Goal: Task Accomplishment & Management: Manage account settings

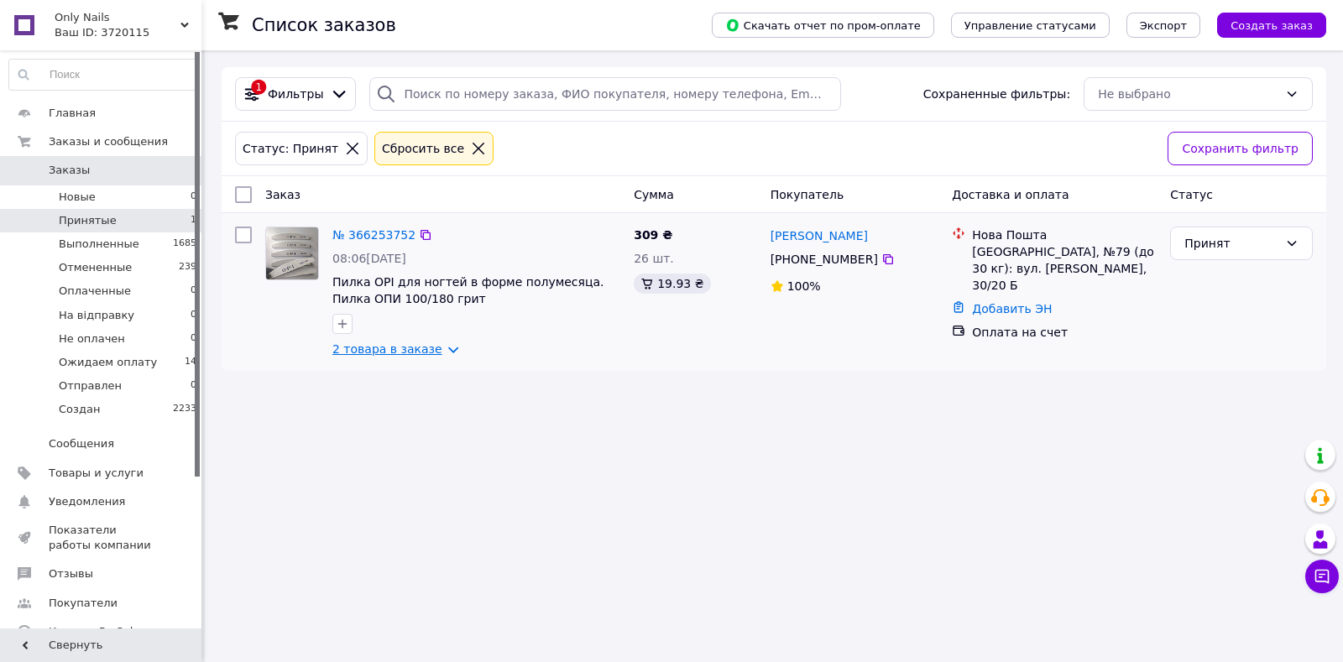
click at [360, 348] on link "2 товара в заказе" at bounding box center [387, 348] width 110 height 13
click at [130, 368] on span "Ожидаем оплату" at bounding box center [108, 362] width 98 height 15
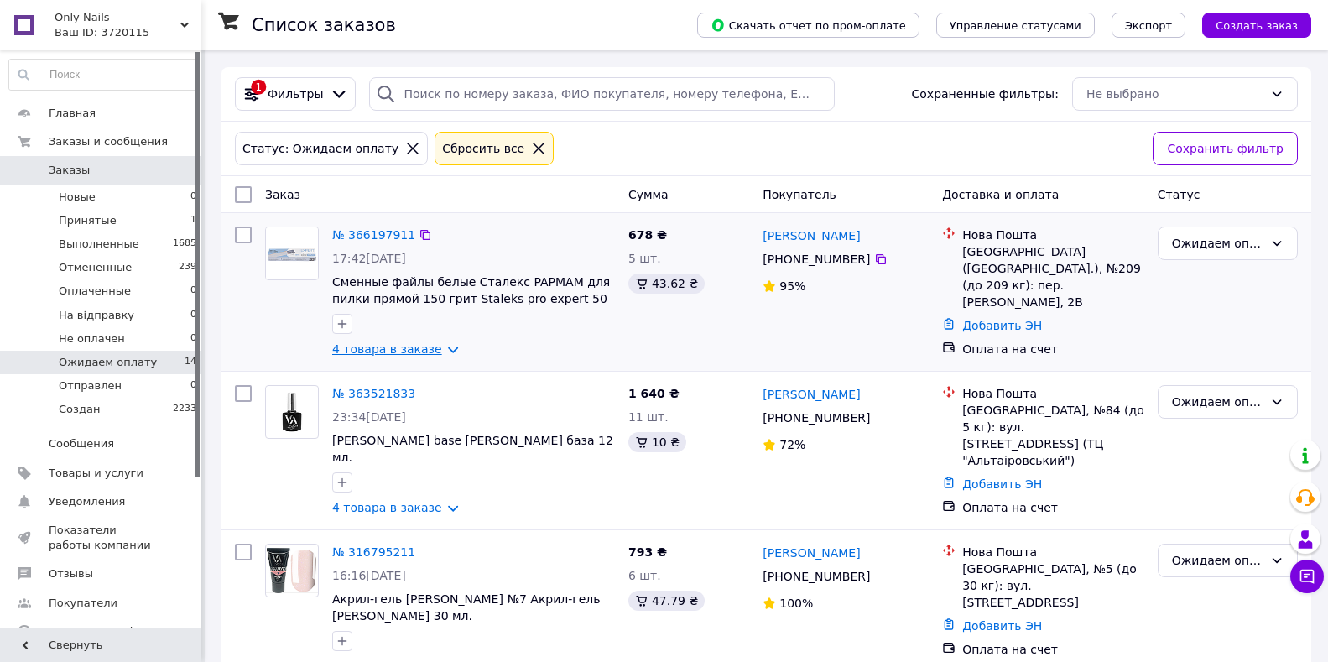
click at [384, 352] on link "4 товара в заказе" at bounding box center [387, 348] width 110 height 13
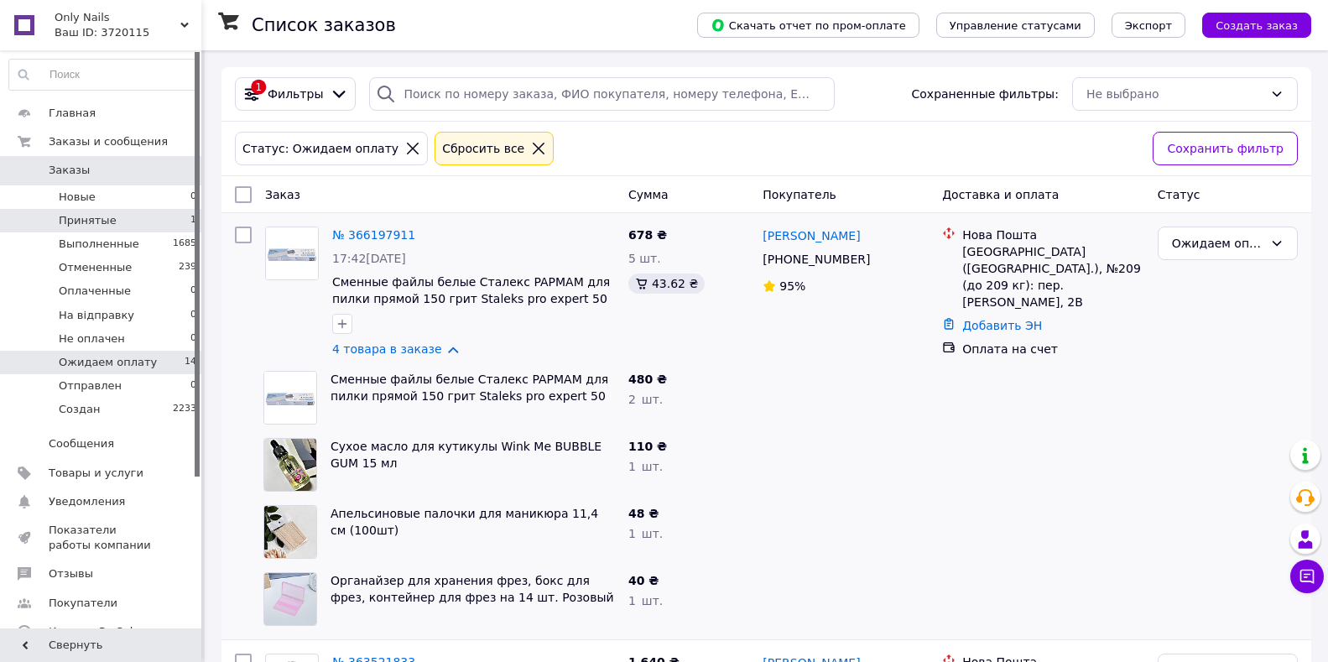
click at [181, 222] on li "Принятые 1" at bounding box center [103, 220] width 206 height 23
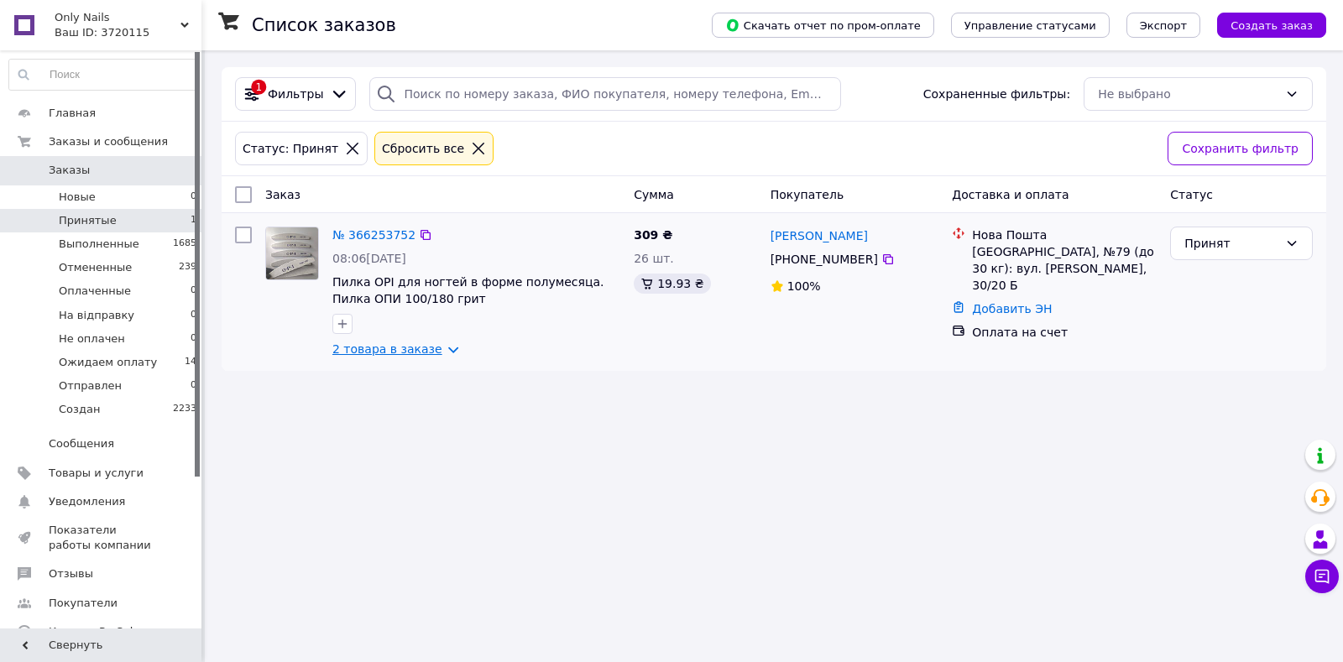
click at [357, 348] on link "2 товара в заказе" at bounding box center [387, 348] width 110 height 13
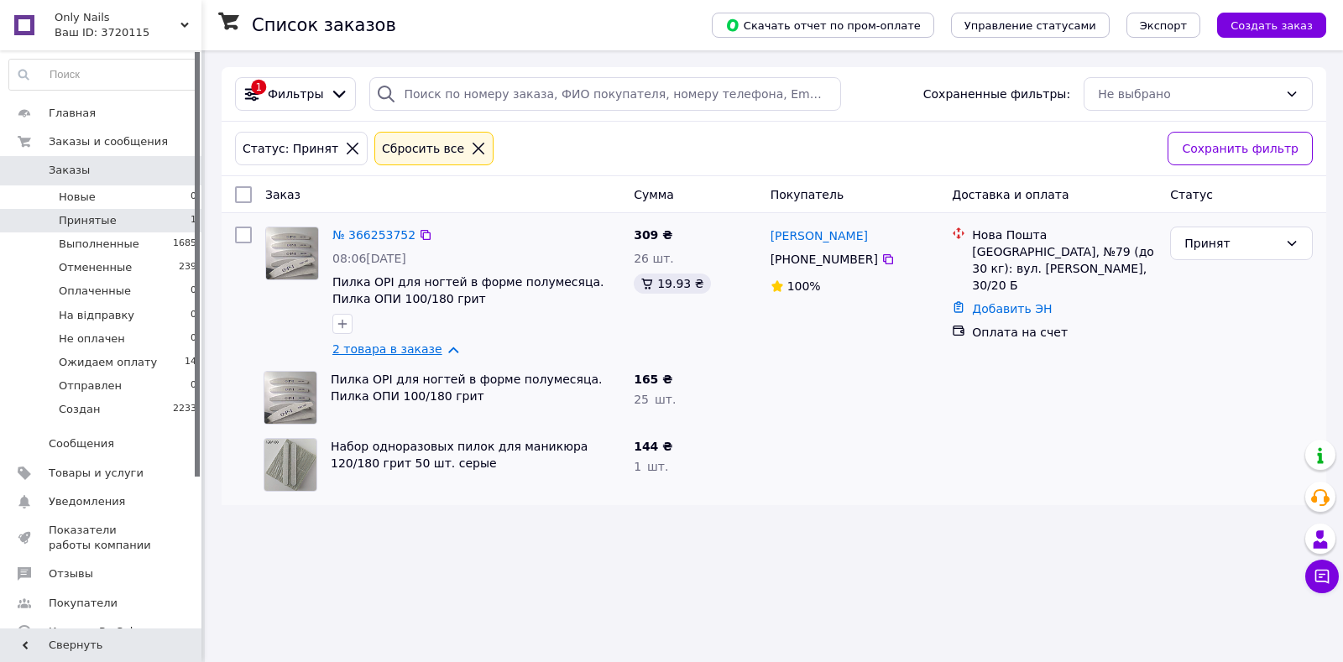
click at [357, 346] on link "2 товара в заказе" at bounding box center [387, 348] width 110 height 13
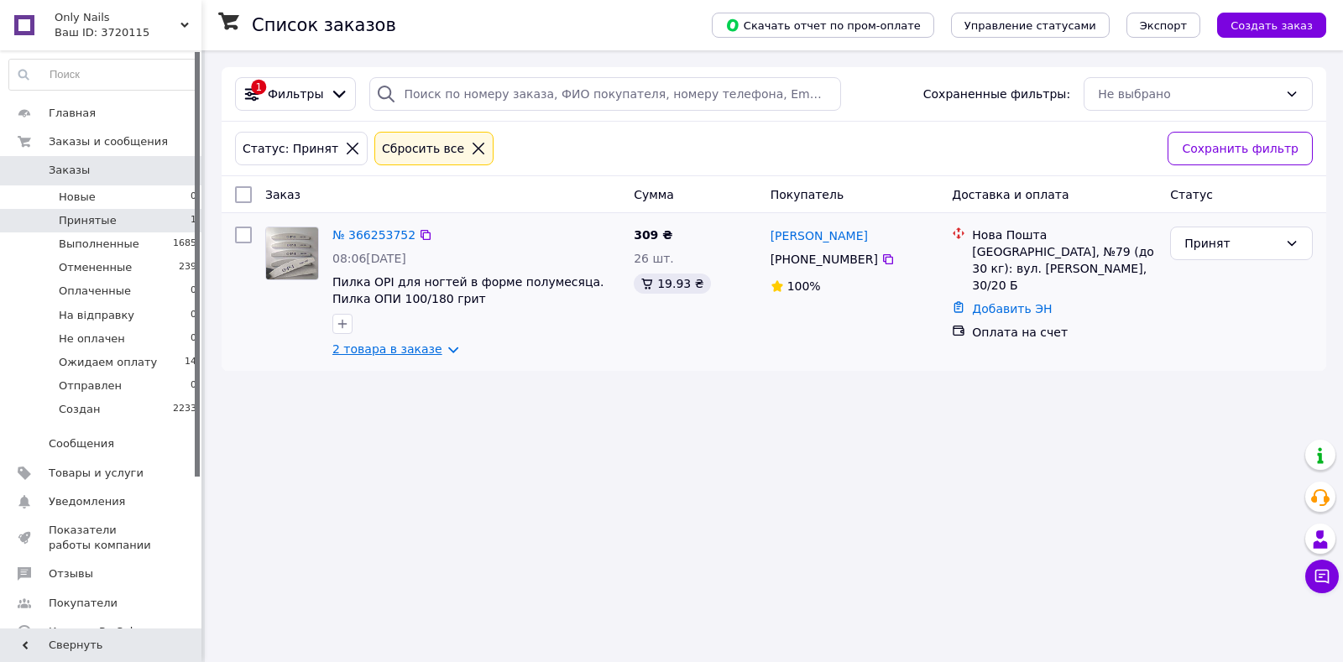
click at [383, 355] on link "2 товара в заказе" at bounding box center [387, 348] width 110 height 13
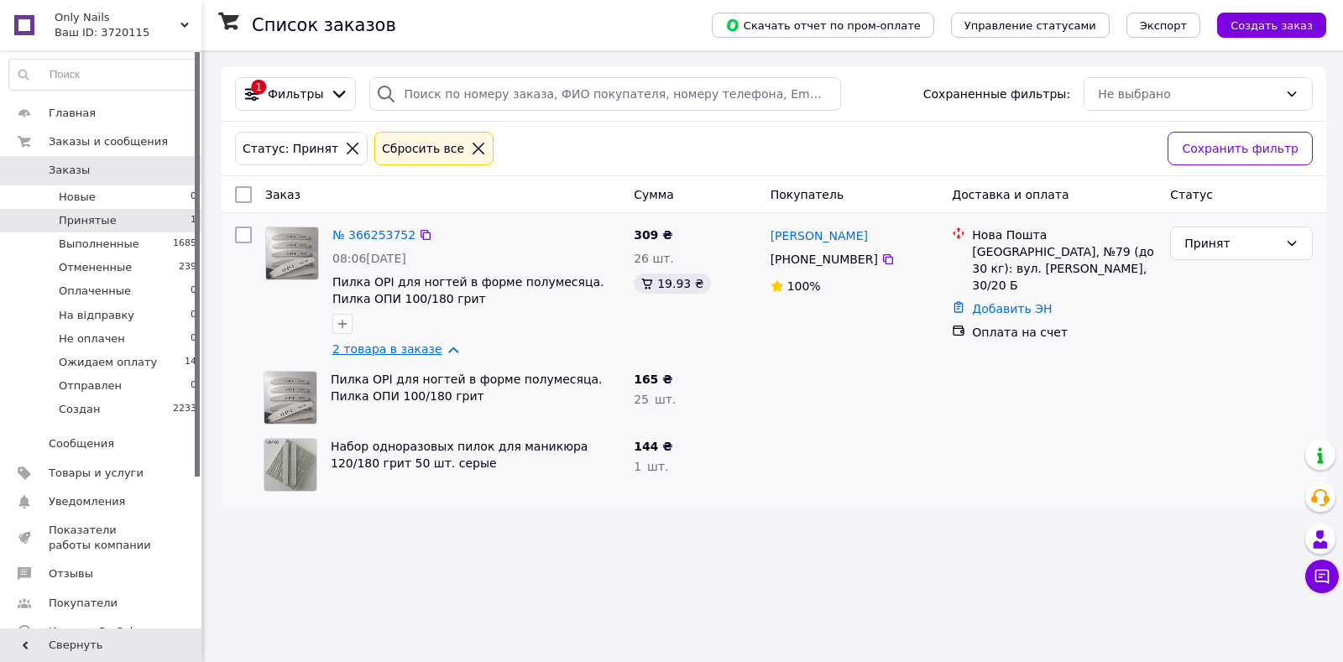
click at [383, 355] on link "2 товара в заказе" at bounding box center [387, 348] width 110 height 13
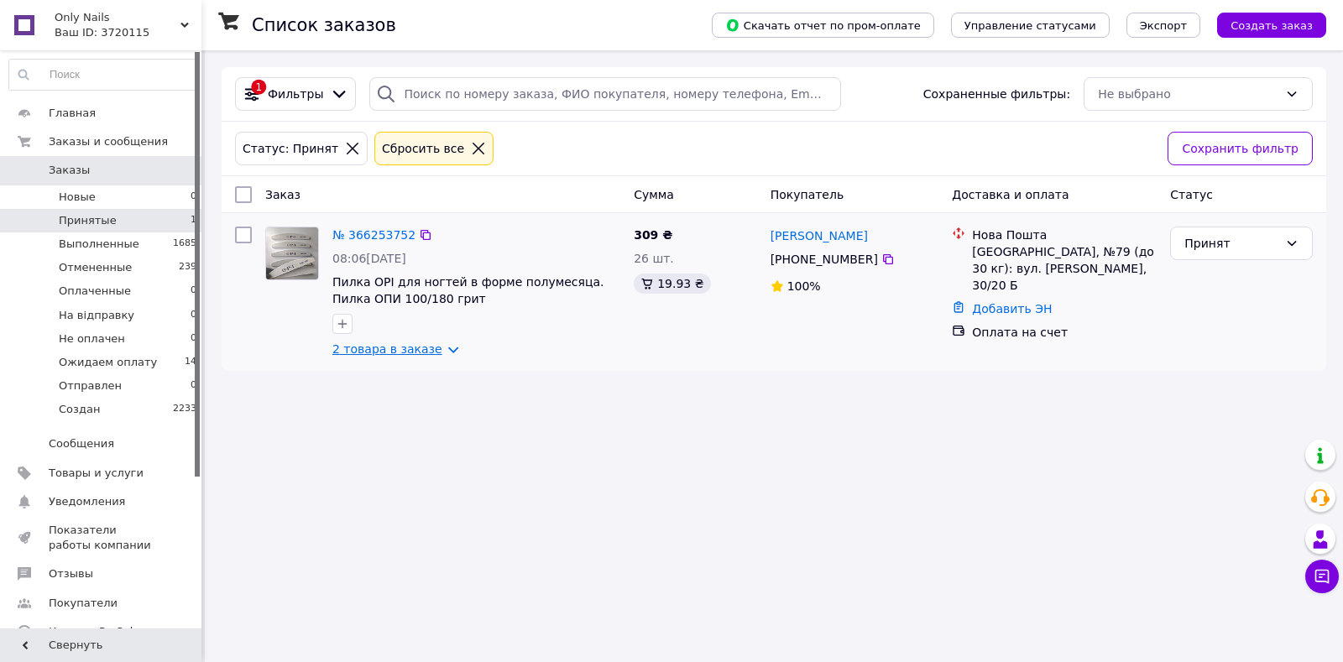
click at [382, 355] on link "2 товара в заказе" at bounding box center [387, 348] width 110 height 13
click at [415, 347] on link "2 товара в заказе" at bounding box center [387, 348] width 110 height 13
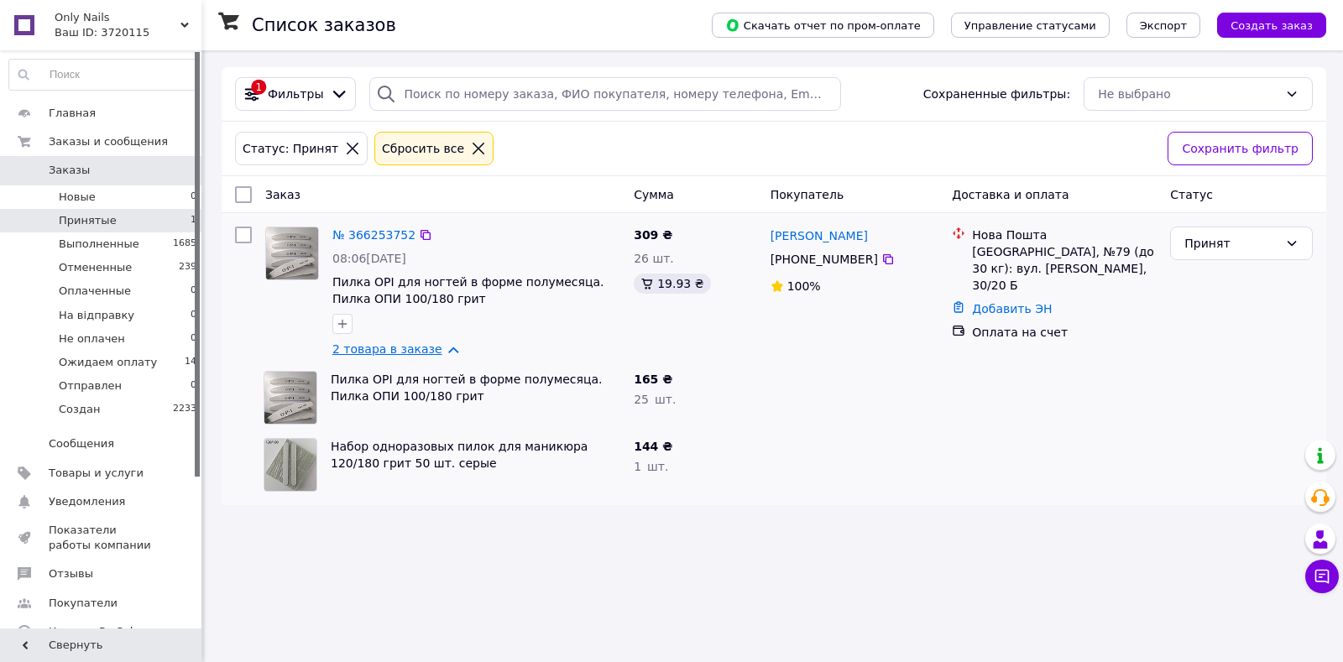
click at [415, 347] on link "2 товара в заказе" at bounding box center [387, 348] width 110 height 13
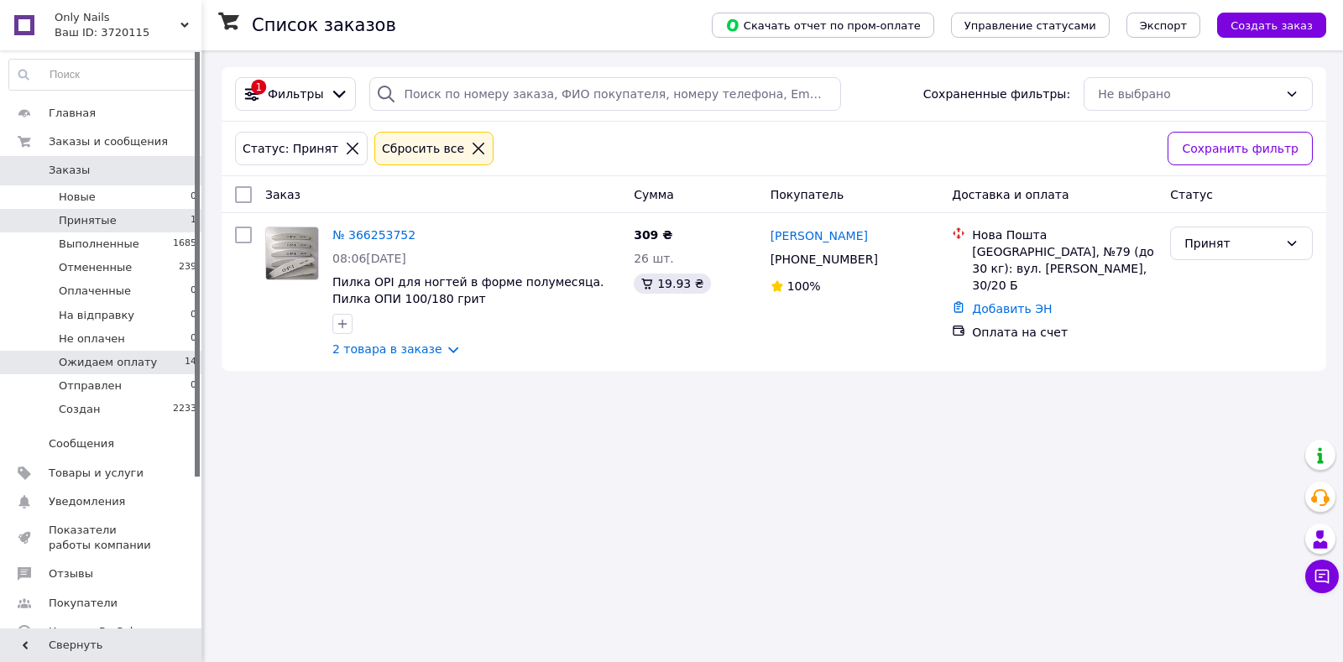
click at [178, 357] on li "Ожидаем оплату 14" at bounding box center [103, 362] width 206 height 23
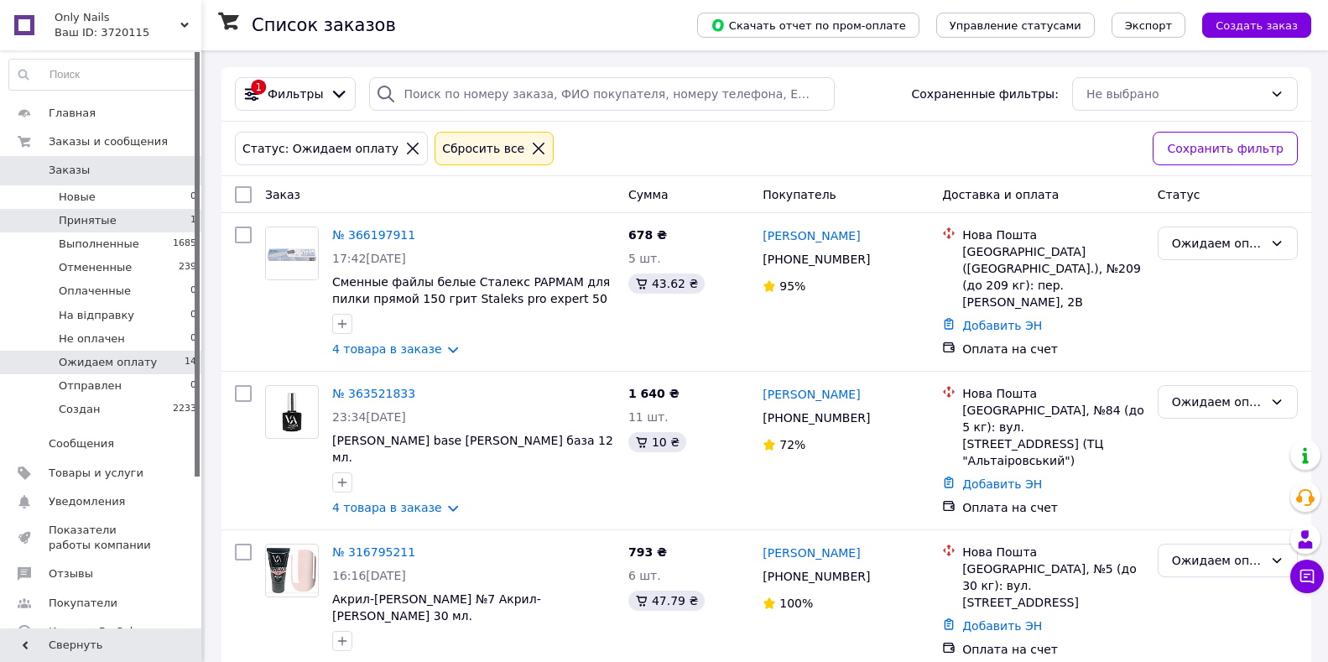
click at [166, 230] on li "Принятые 1" at bounding box center [103, 220] width 206 height 23
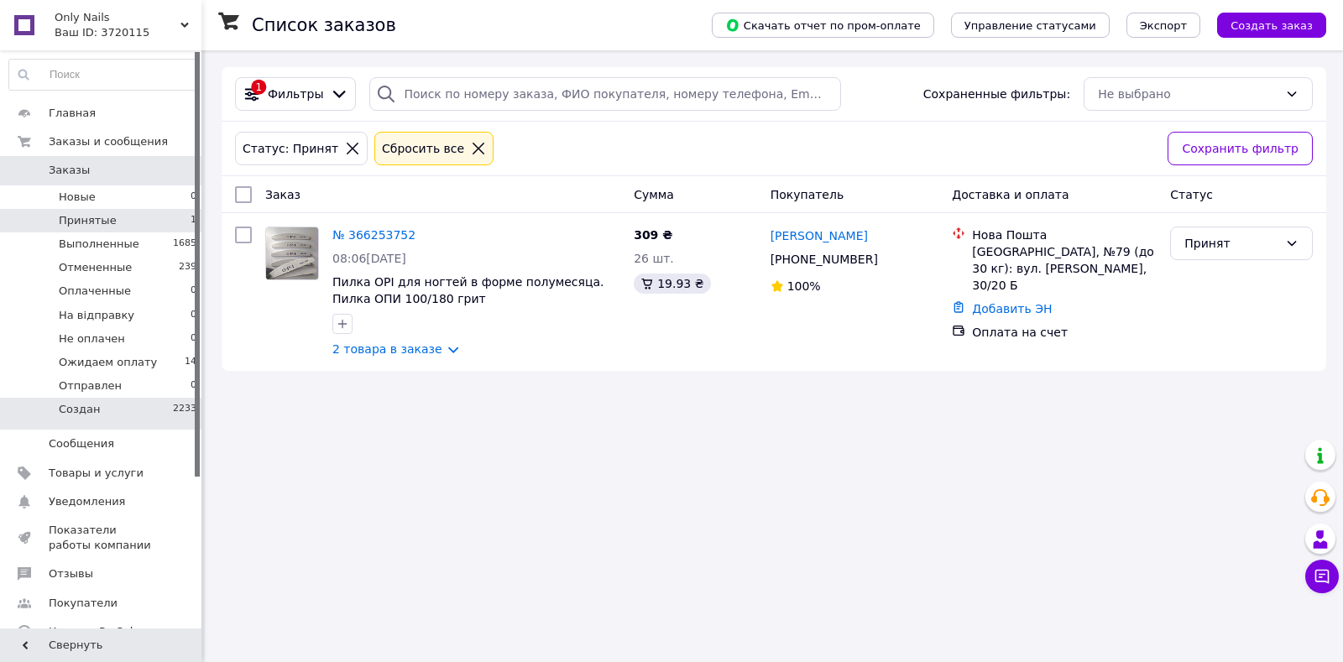
click at [147, 413] on li "Создан 2233" at bounding box center [103, 414] width 206 height 32
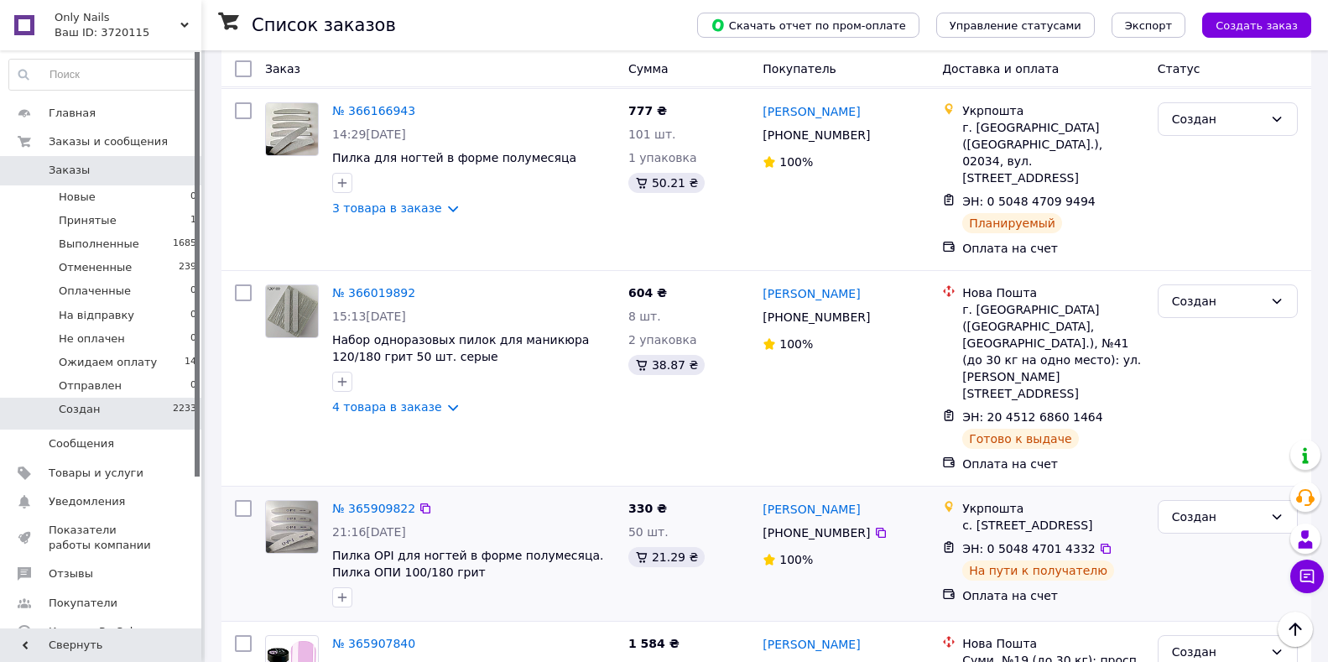
scroll to position [336, 0]
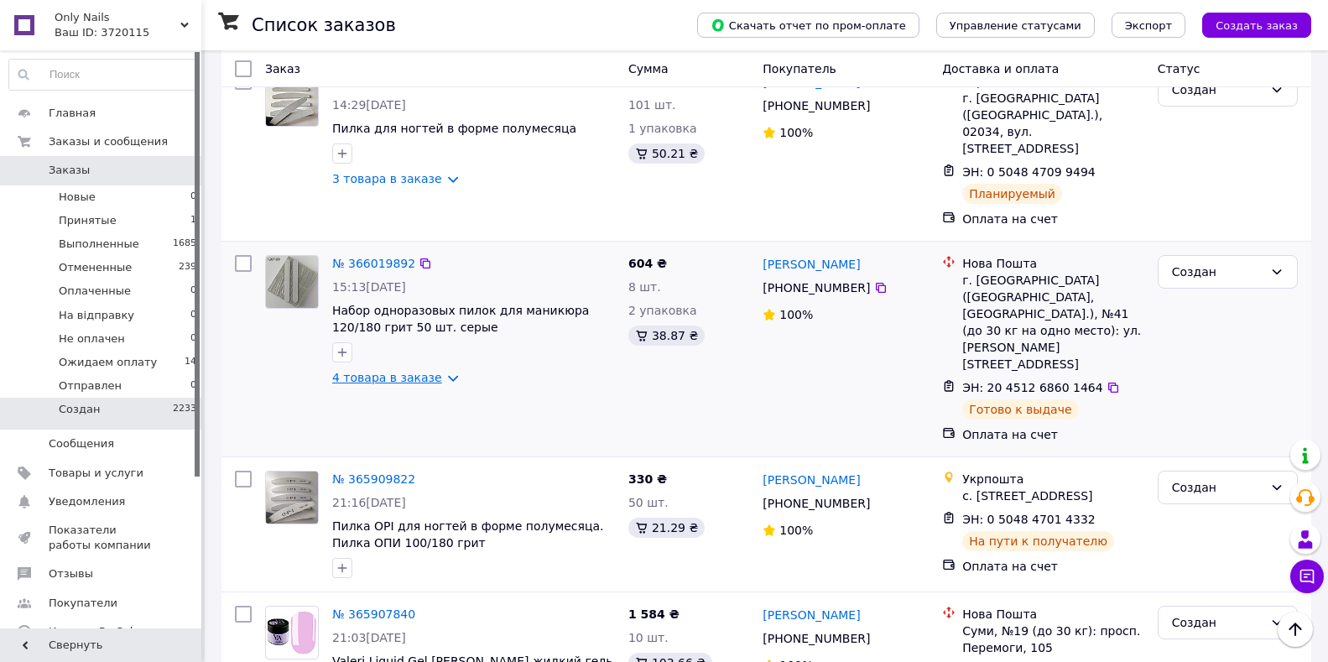
click at [425, 371] on link "4 товара в заказе" at bounding box center [387, 377] width 110 height 13
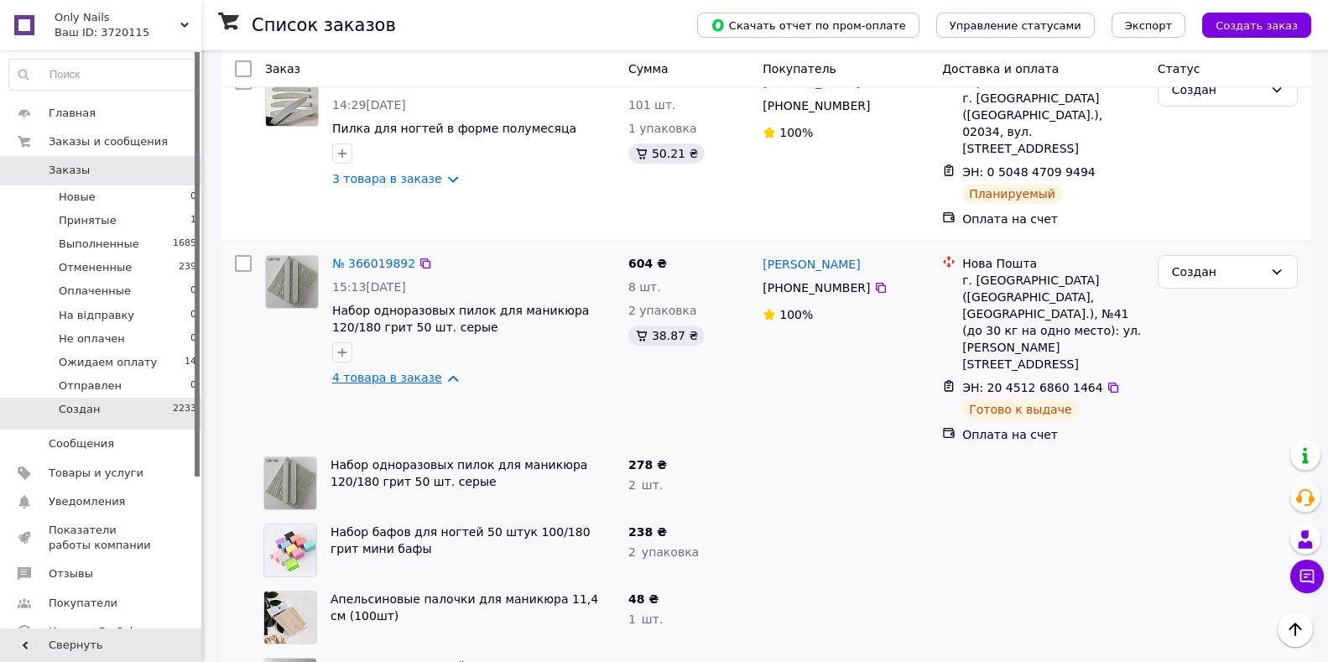
click at [425, 371] on link "4 товара в заказе" at bounding box center [387, 377] width 110 height 13
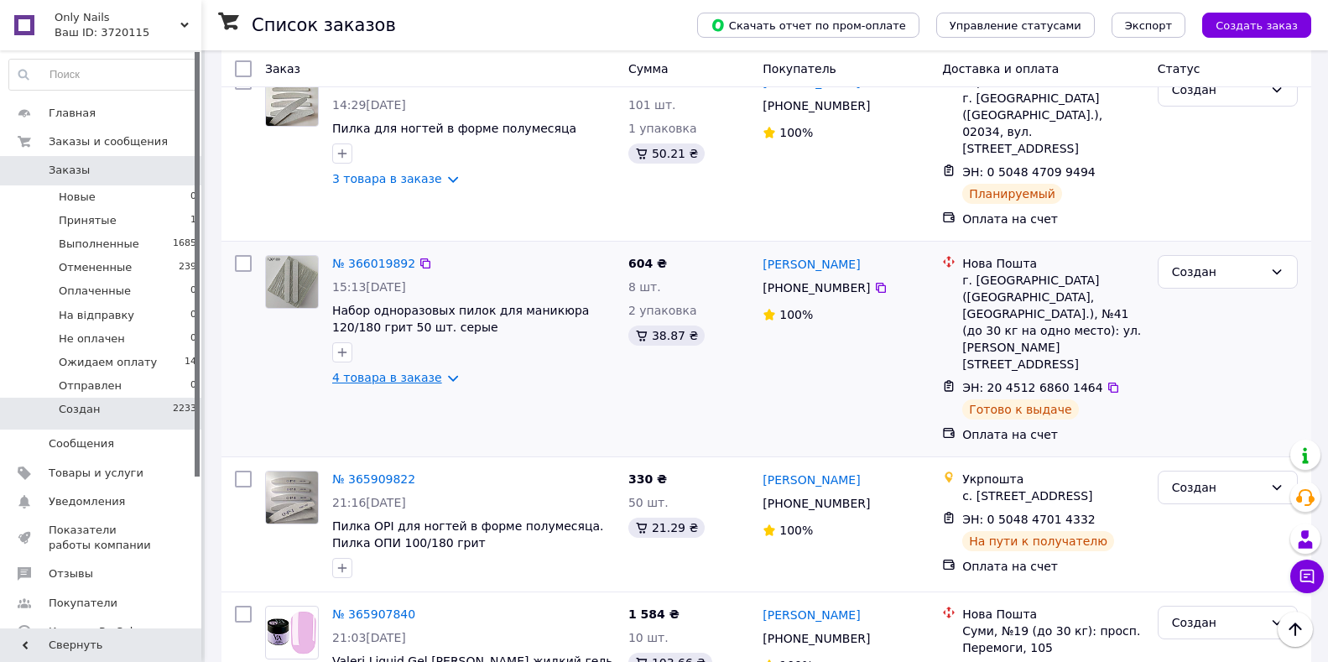
click at [425, 371] on link "4 товара в заказе" at bounding box center [387, 377] width 110 height 13
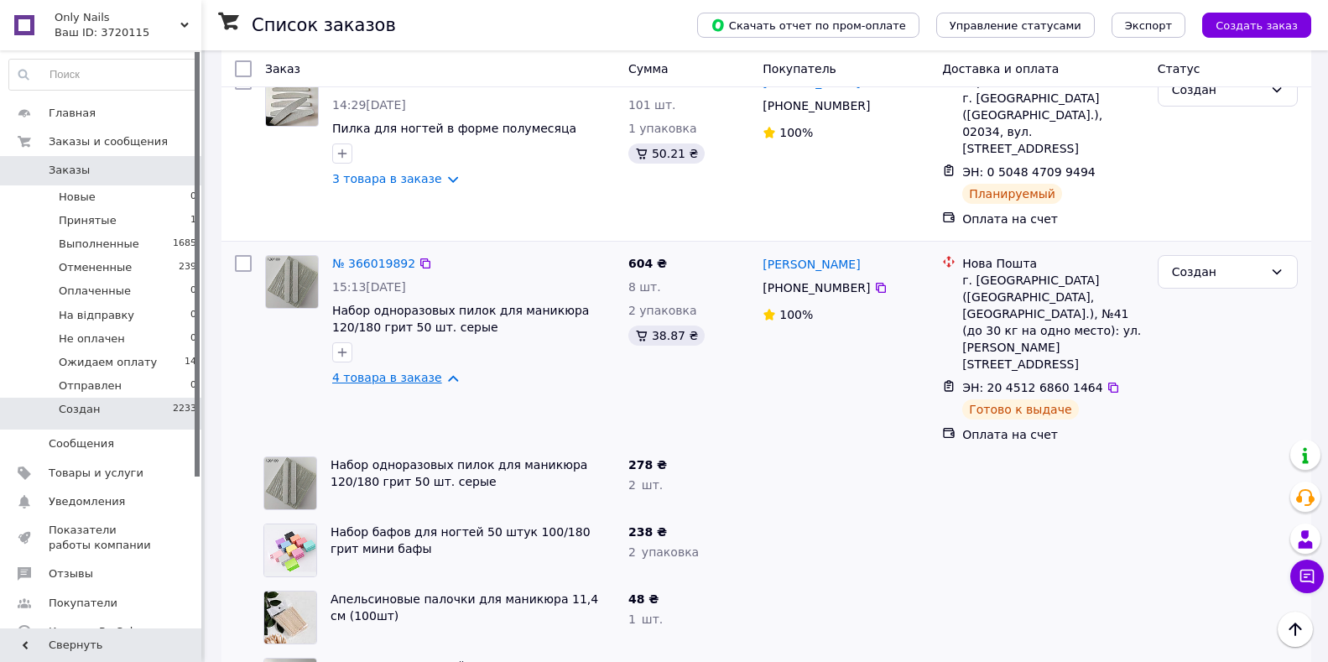
click at [425, 371] on link "4 товара в заказе" at bounding box center [387, 377] width 110 height 13
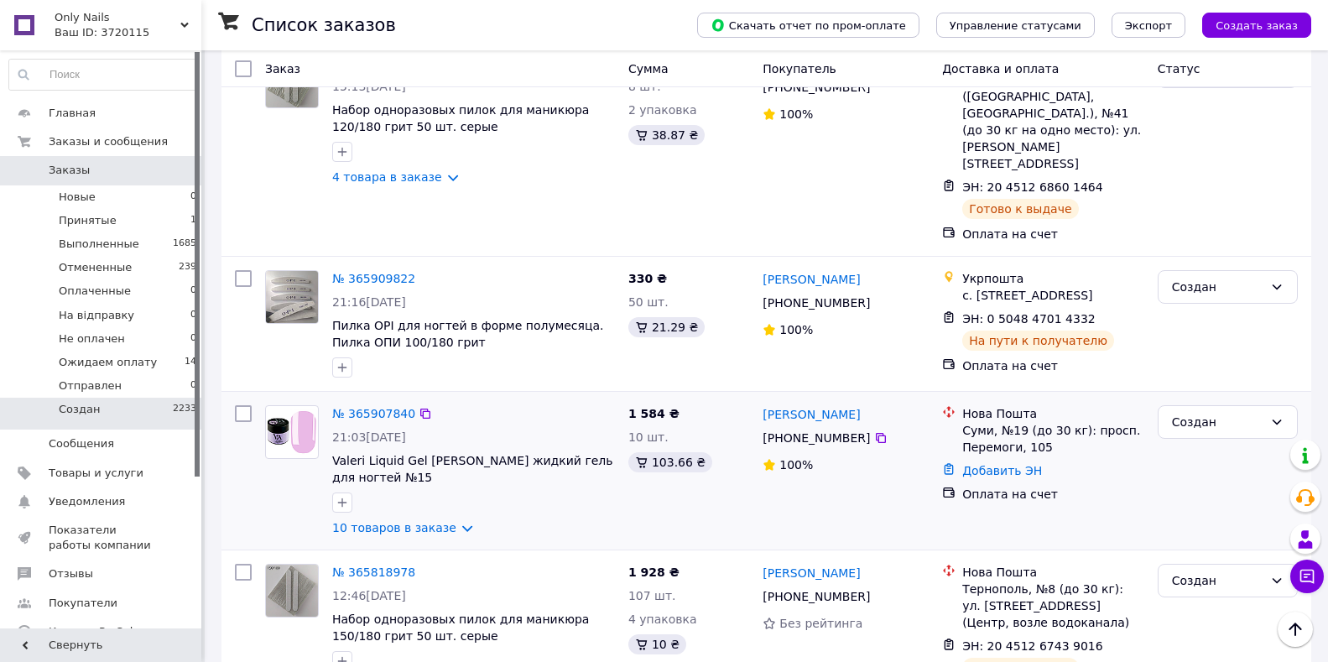
scroll to position [587, 0]
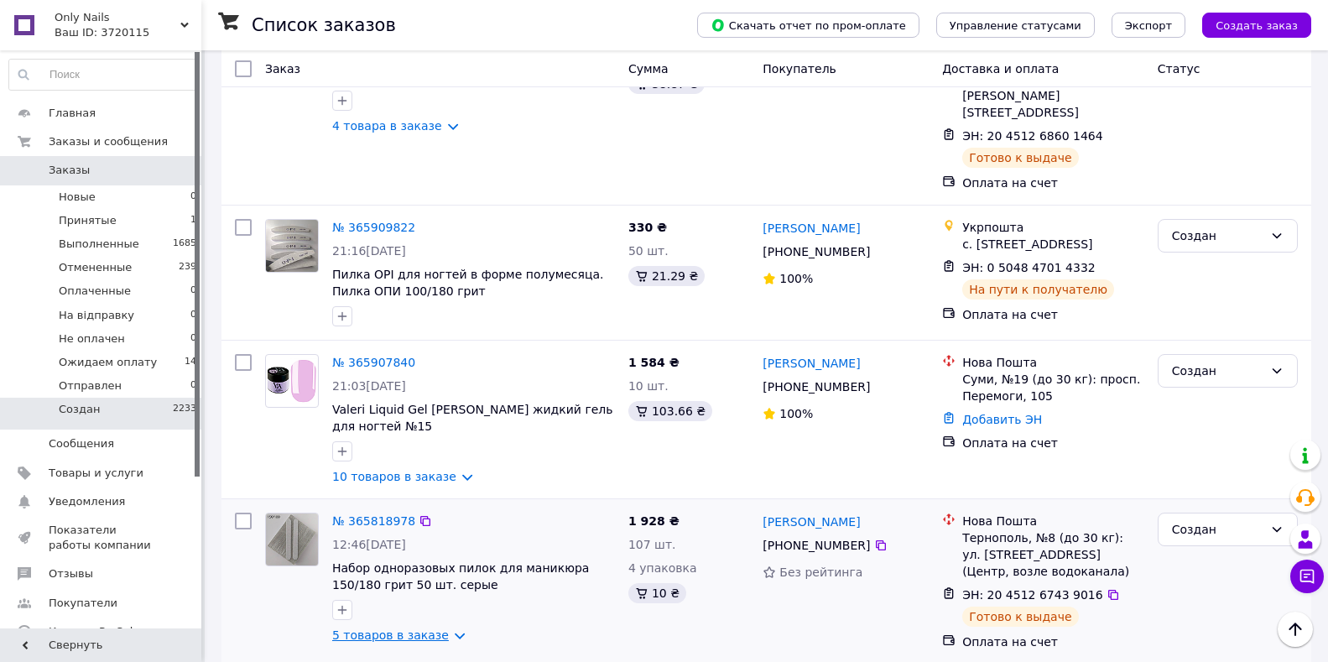
click at [414, 629] on link "5 товаров в заказе" at bounding box center [390, 635] width 117 height 13
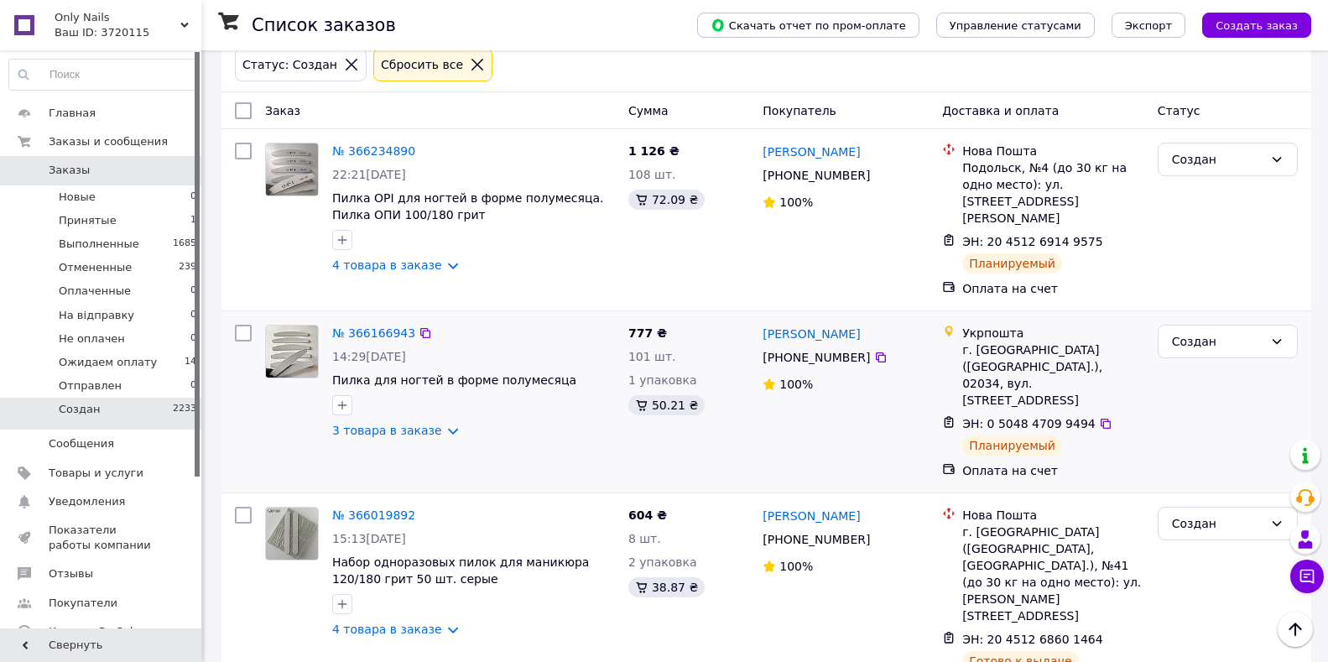
scroll to position [0, 0]
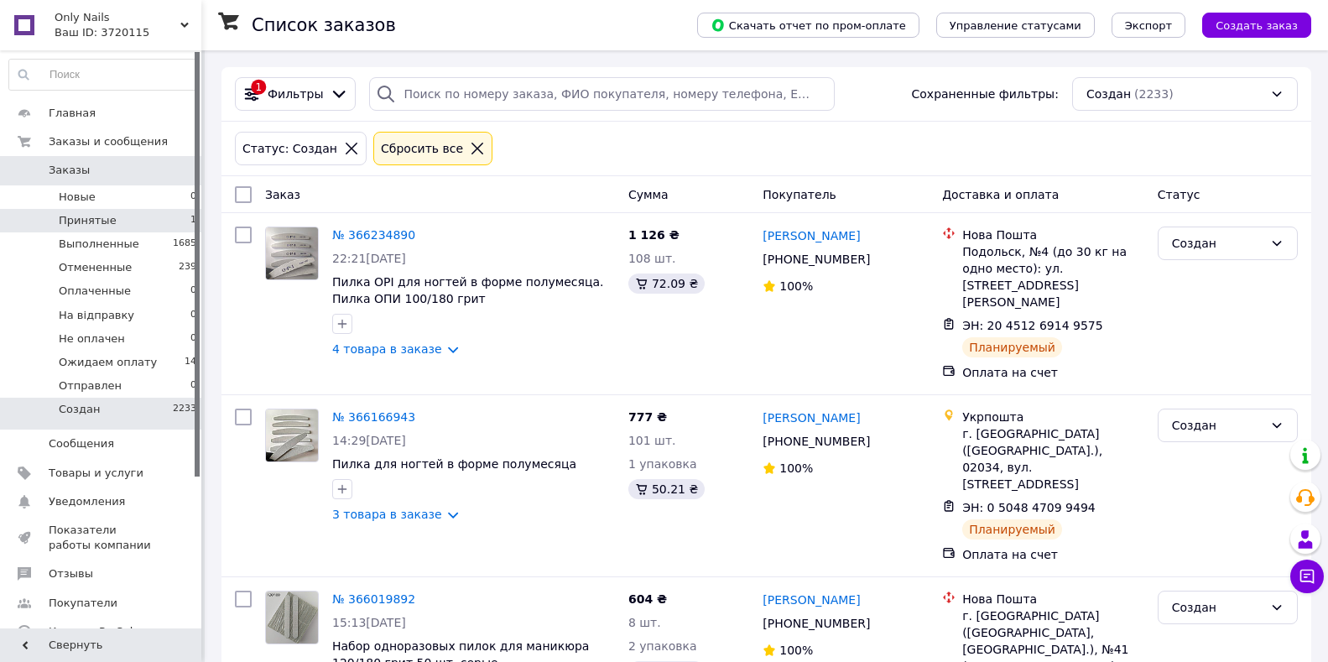
click at [126, 222] on li "Принятые 1" at bounding box center [103, 220] width 206 height 23
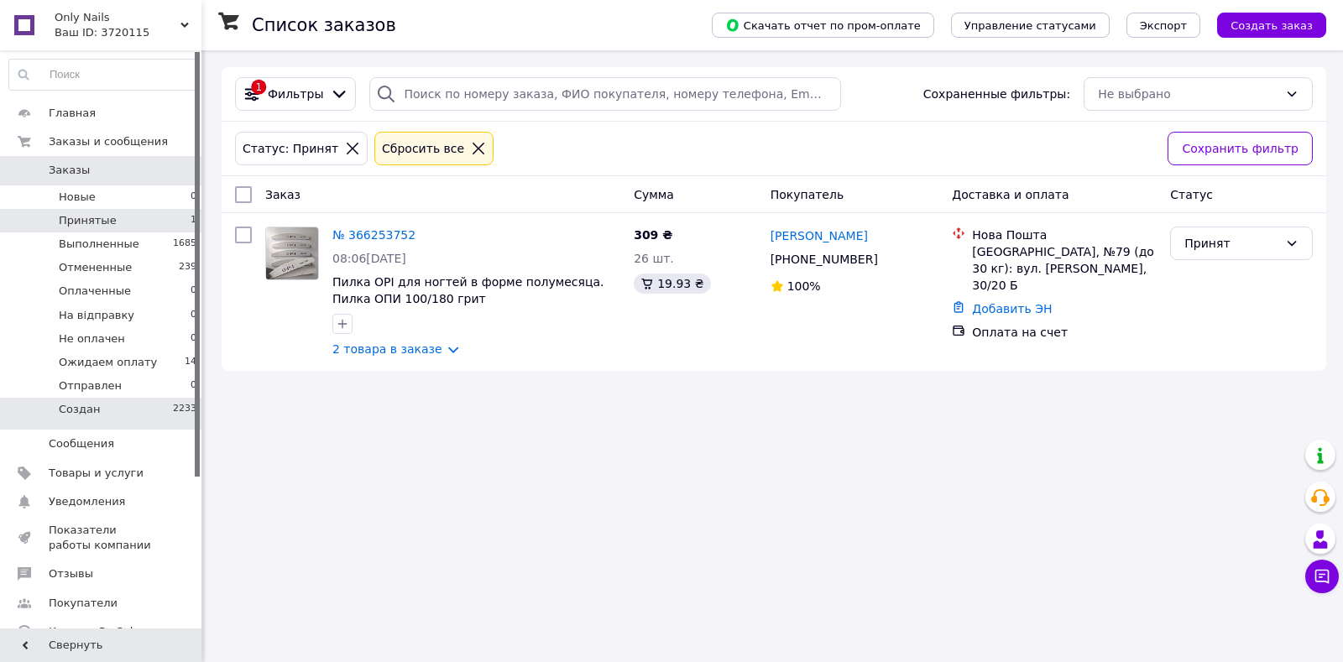
click at [141, 408] on li "Создан 2233" at bounding box center [103, 414] width 206 height 32
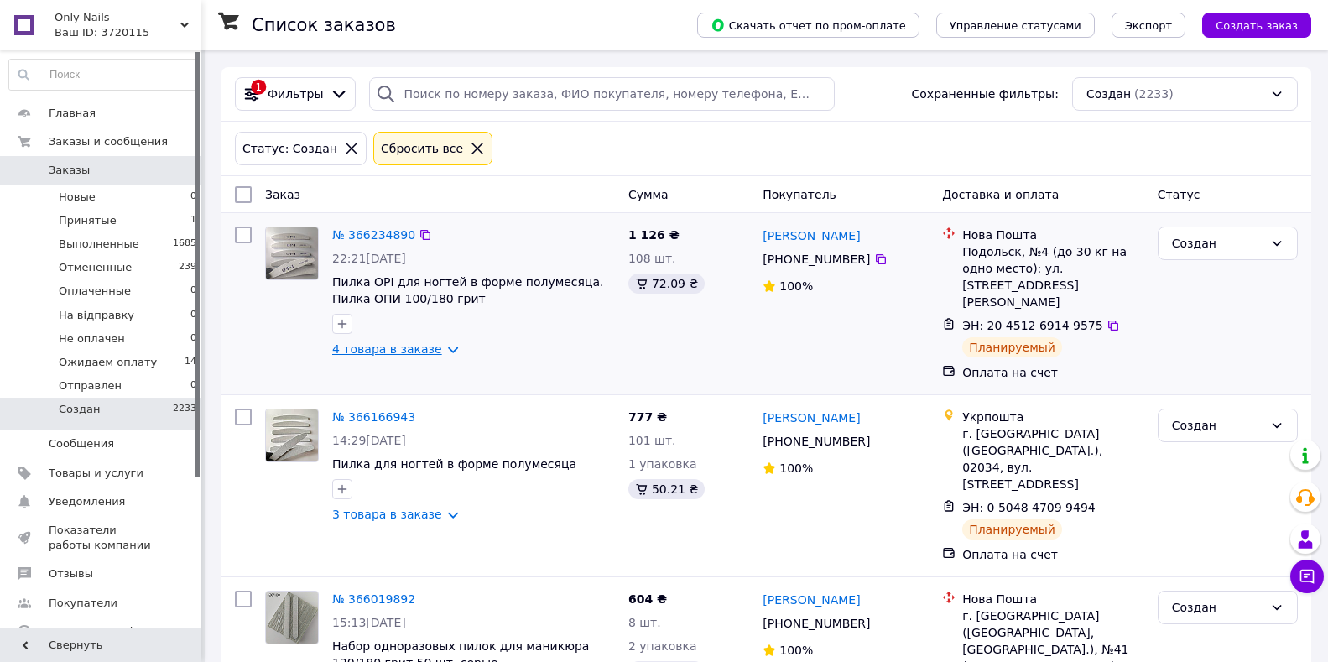
click at [410, 347] on link "4 товара в заказе" at bounding box center [387, 348] width 110 height 13
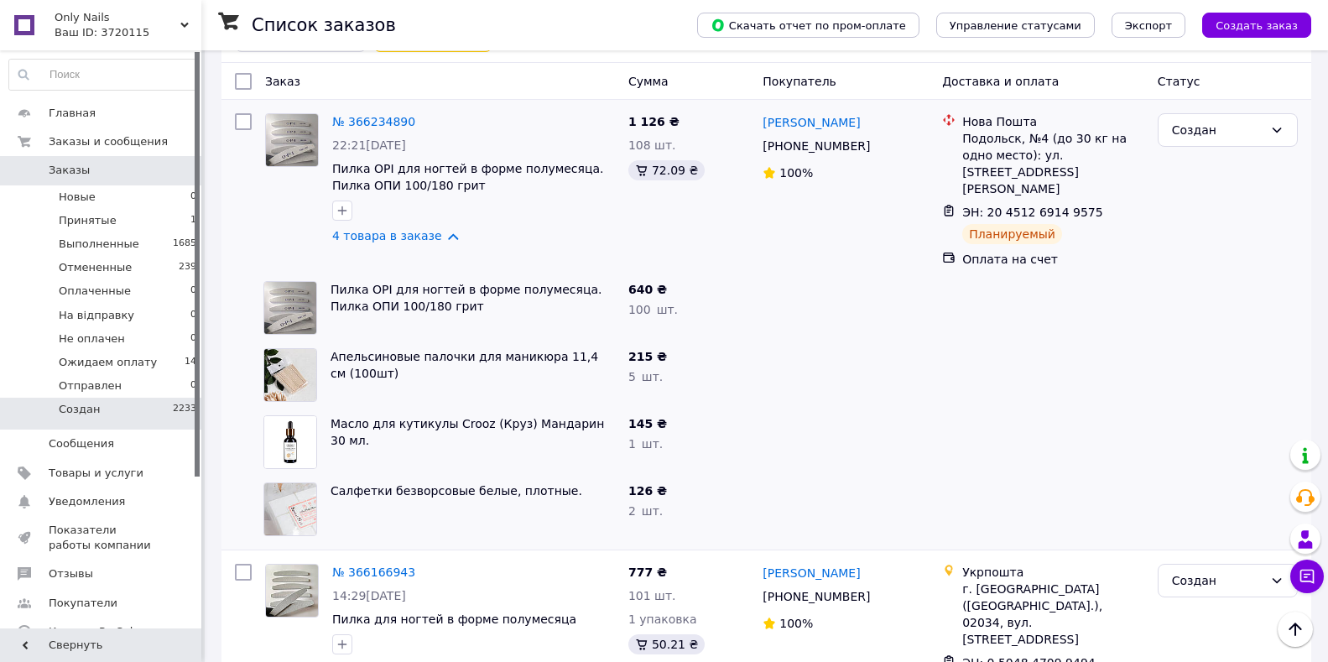
scroll to position [84, 0]
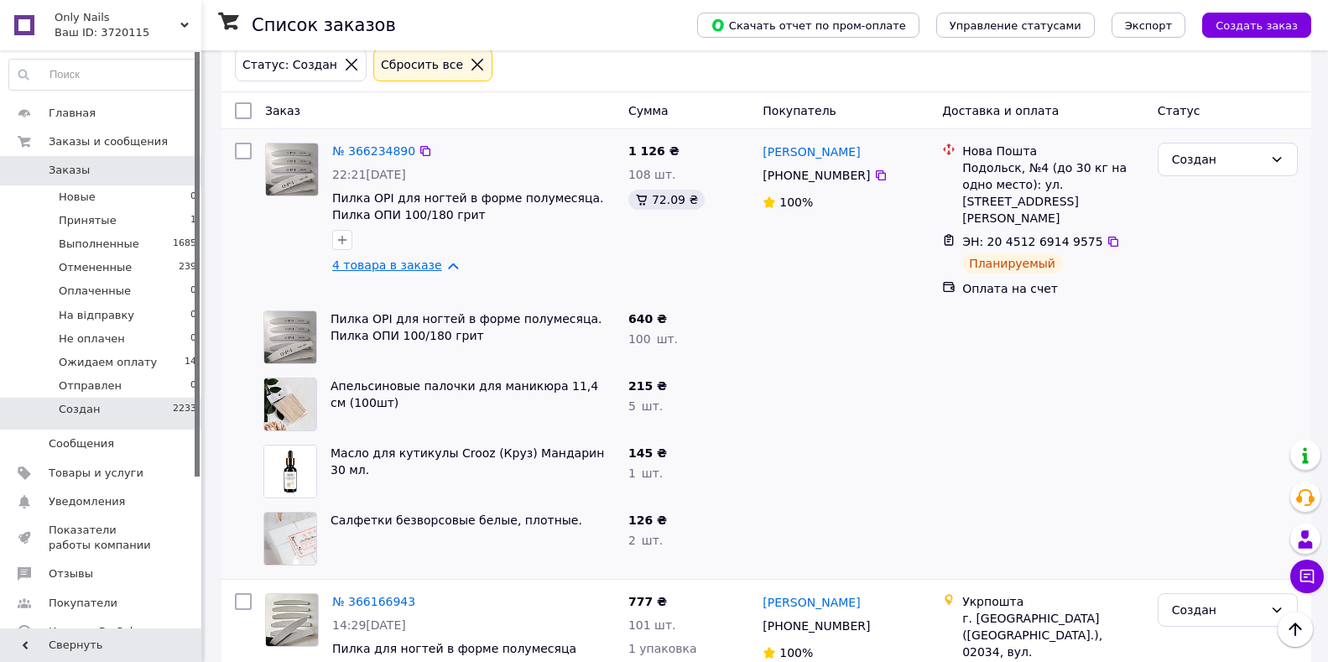
click at [394, 271] on link "4 товара в заказе" at bounding box center [387, 264] width 110 height 13
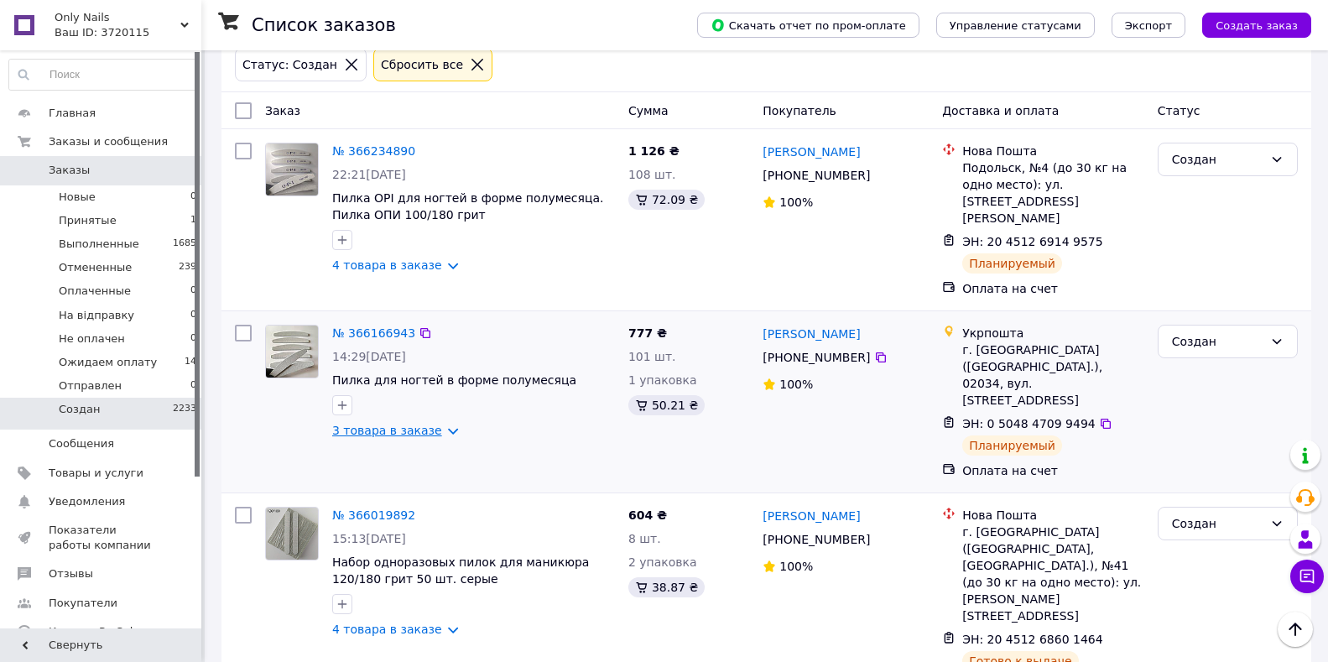
click at [390, 424] on link "3 товара в заказе" at bounding box center [387, 430] width 110 height 13
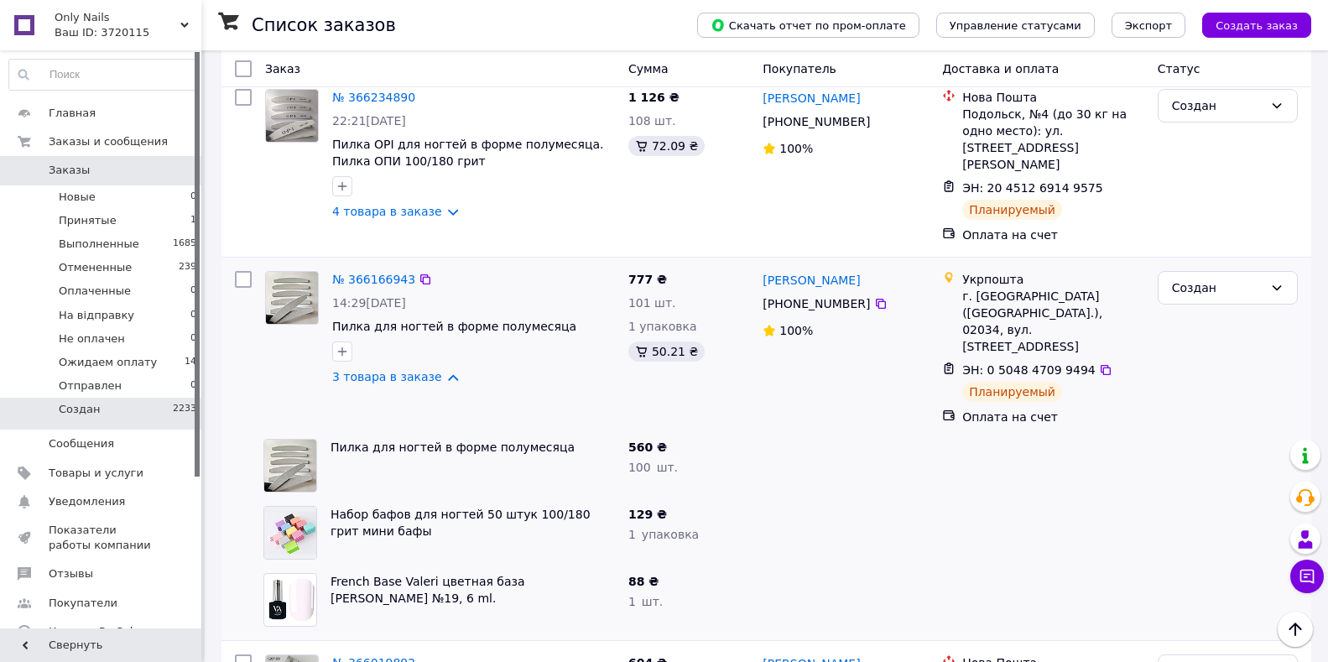
scroll to position [168, 0]
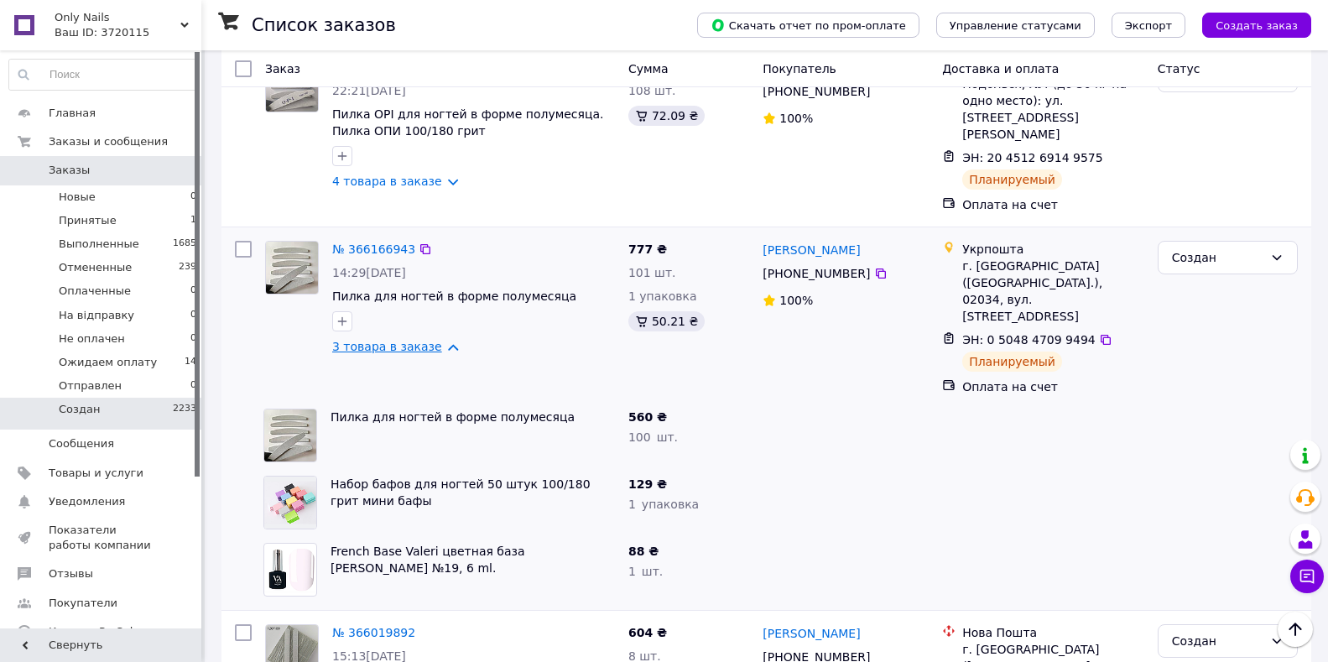
click at [404, 340] on link "3 товара в заказе" at bounding box center [387, 346] width 110 height 13
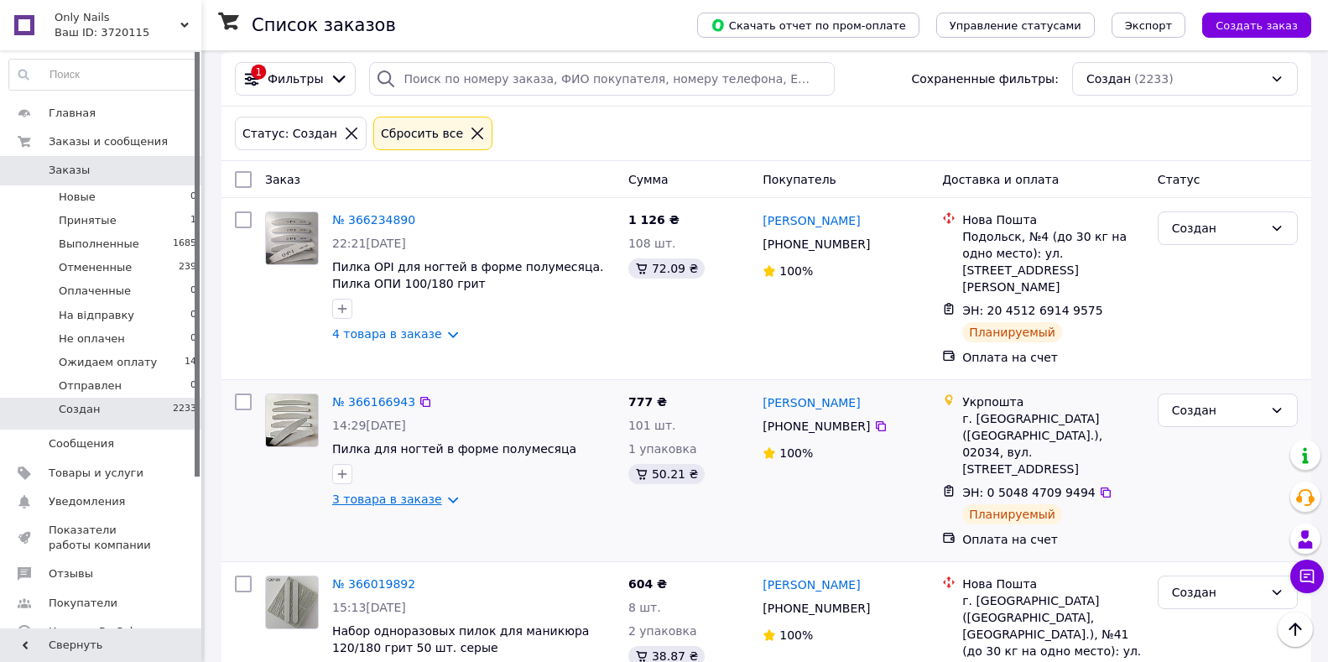
scroll to position [0, 0]
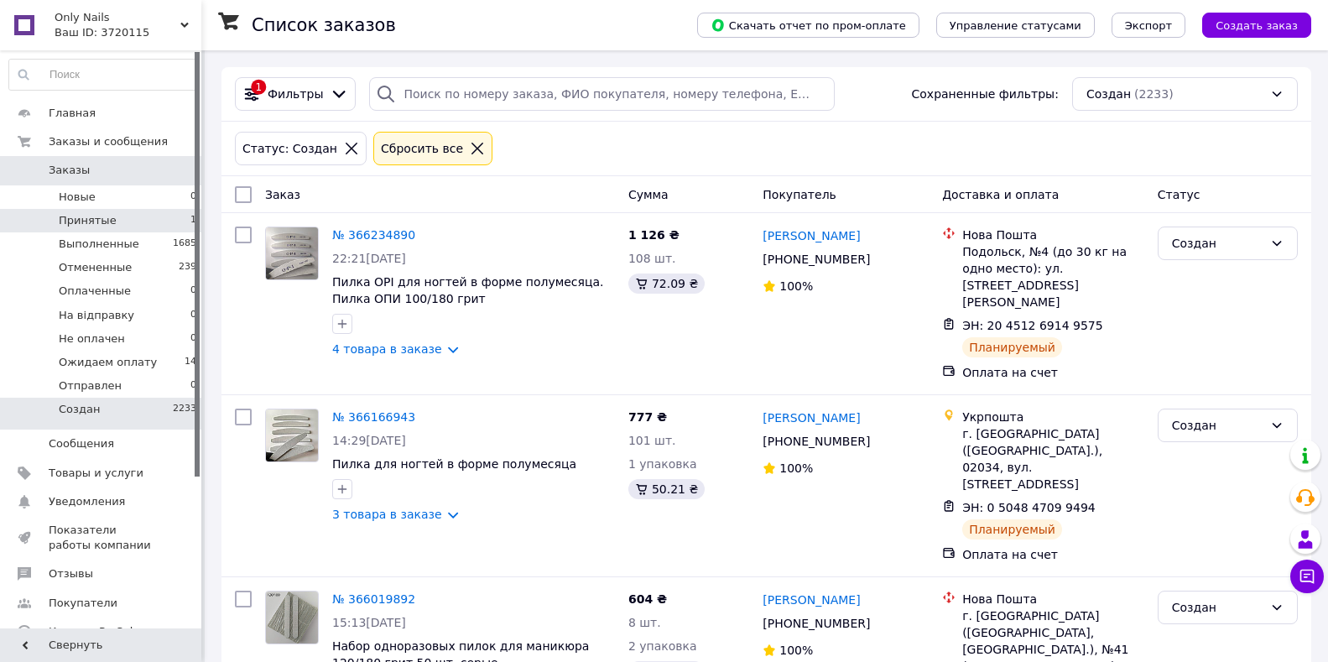
click at [164, 223] on li "Принятые 1" at bounding box center [103, 220] width 206 height 23
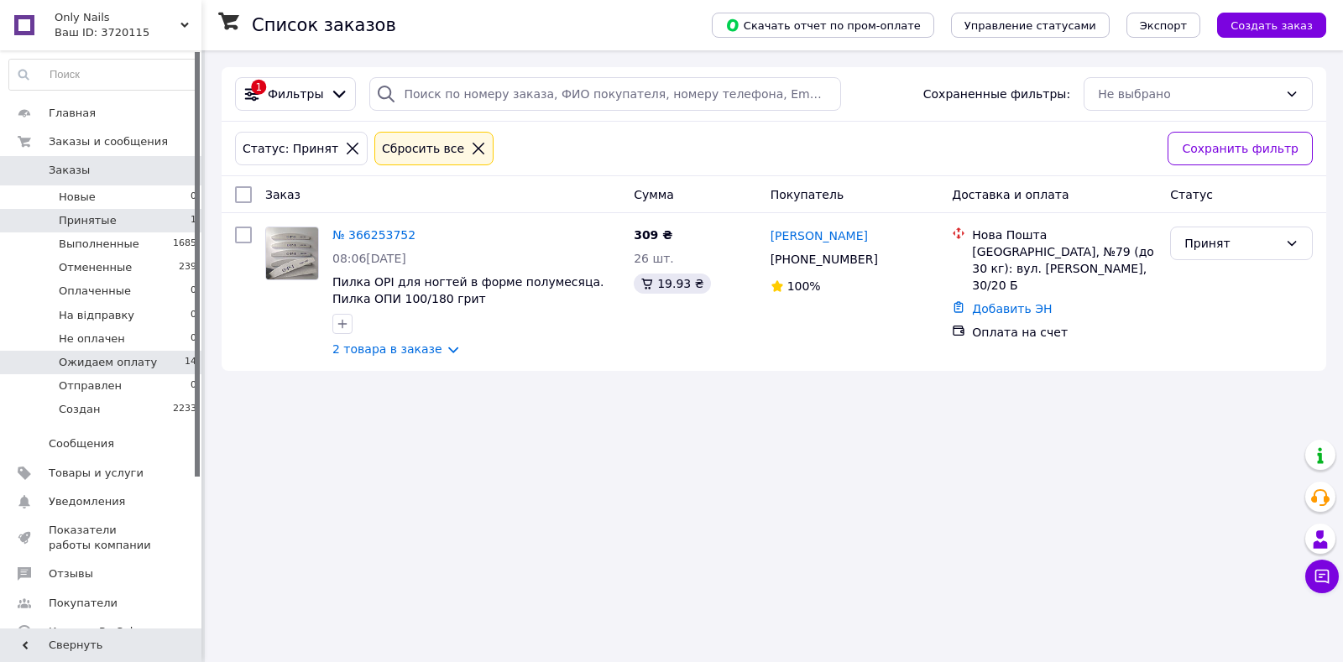
click at [162, 364] on li "Ожидаем оплату 14" at bounding box center [103, 362] width 206 height 23
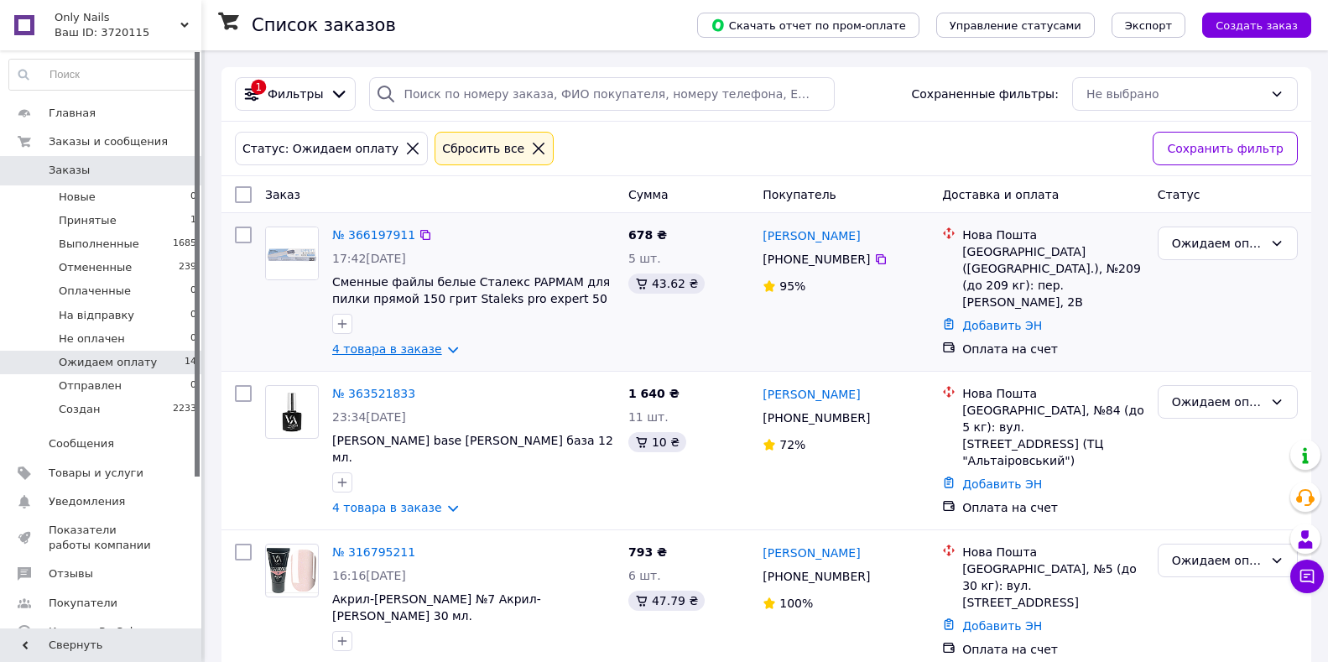
click at [363, 342] on link "4 товара в заказе" at bounding box center [387, 348] width 110 height 13
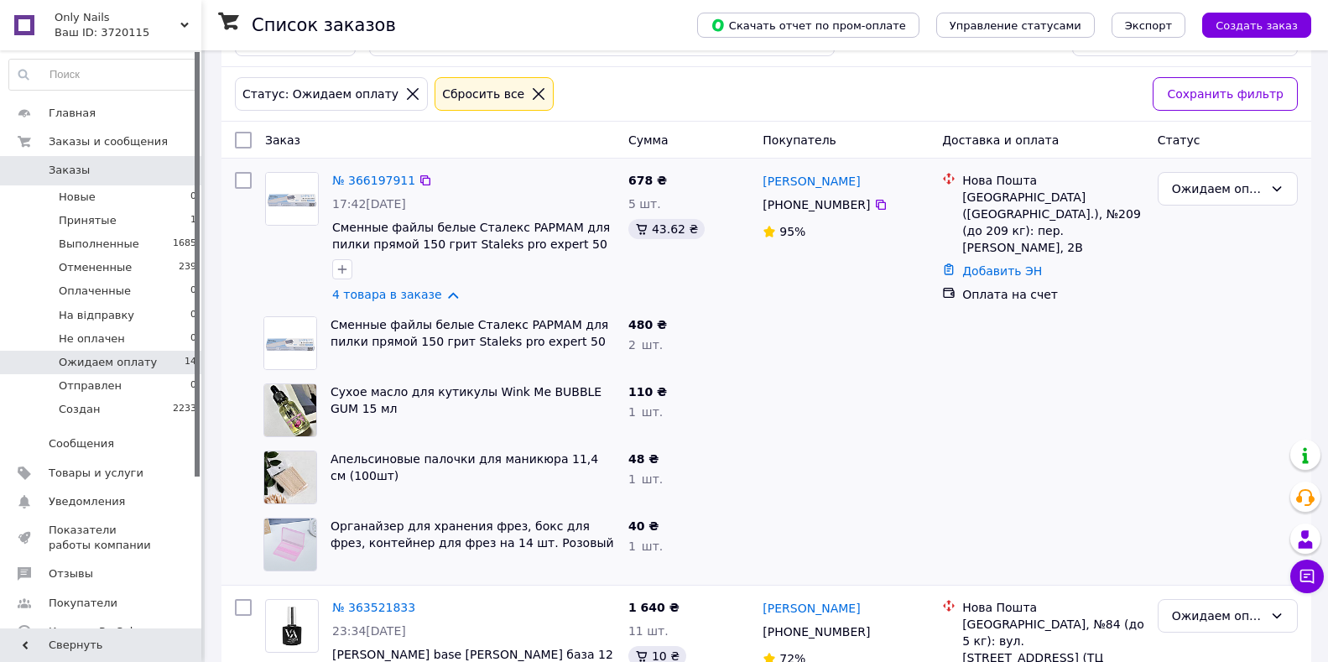
scroll to position [84, 0]
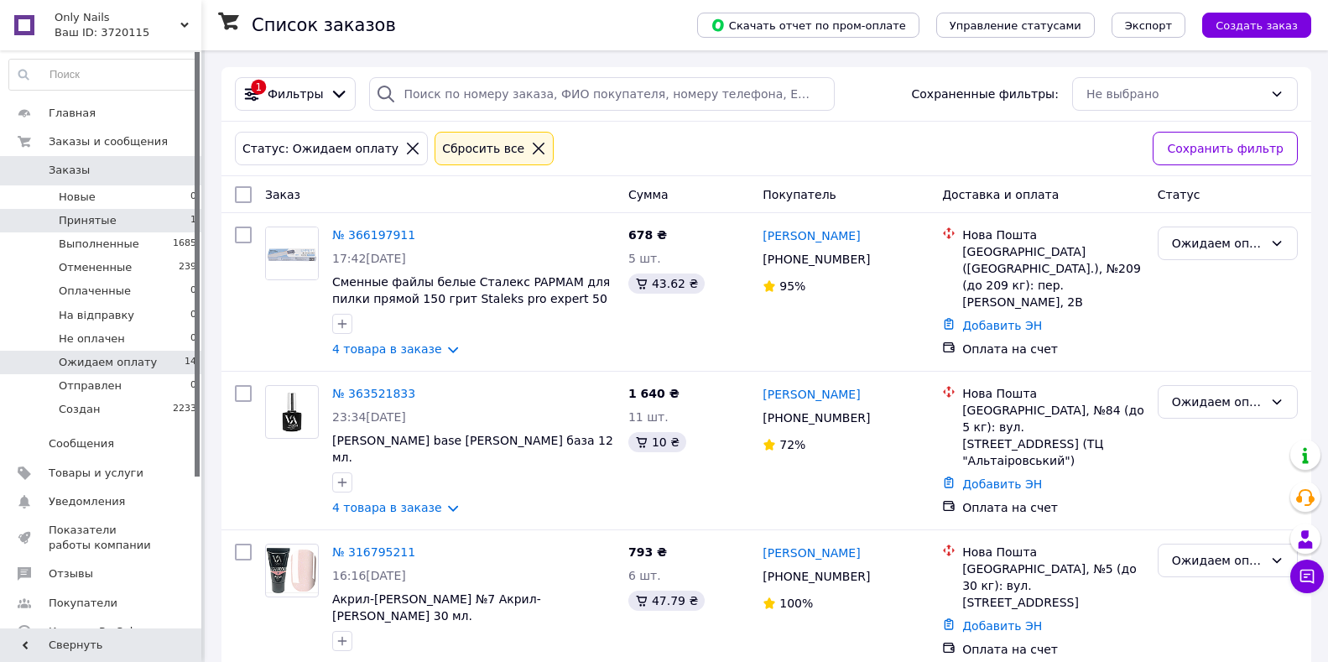
click at [175, 216] on li "Принятые 1" at bounding box center [103, 220] width 206 height 23
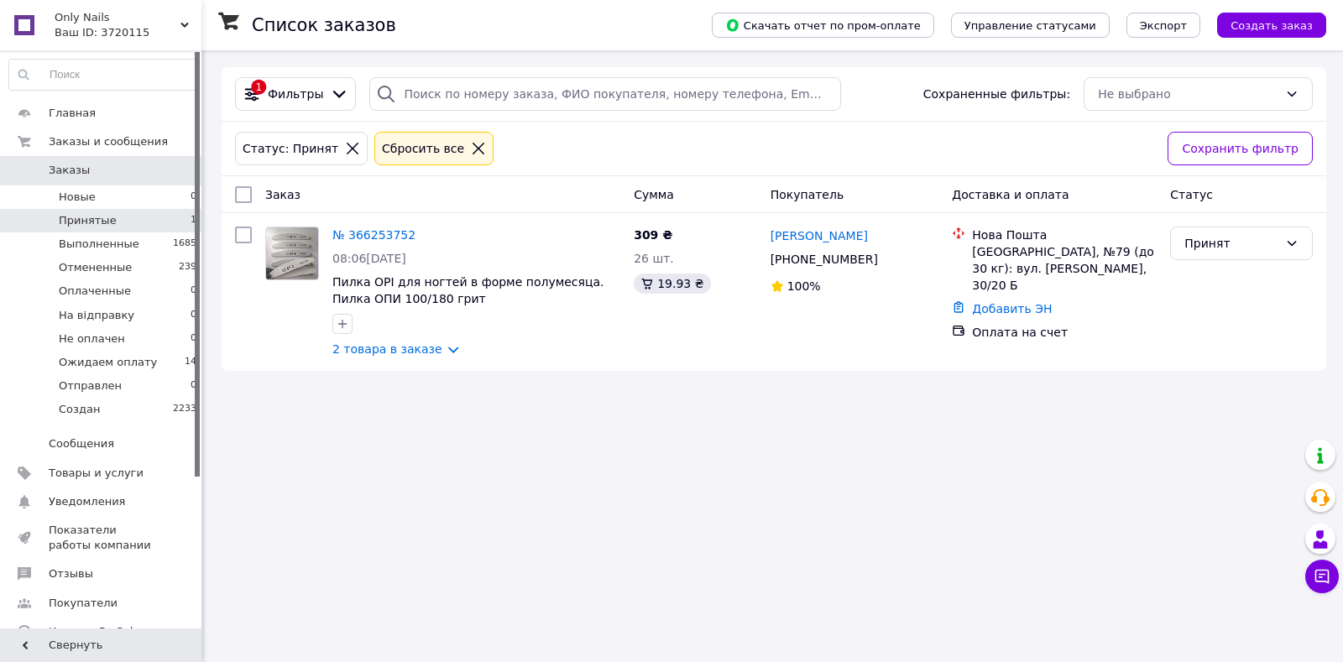
click at [150, 231] on li "Принятые 1" at bounding box center [103, 220] width 206 height 23
click at [383, 355] on link "2 товара в заказе" at bounding box center [387, 348] width 110 height 13
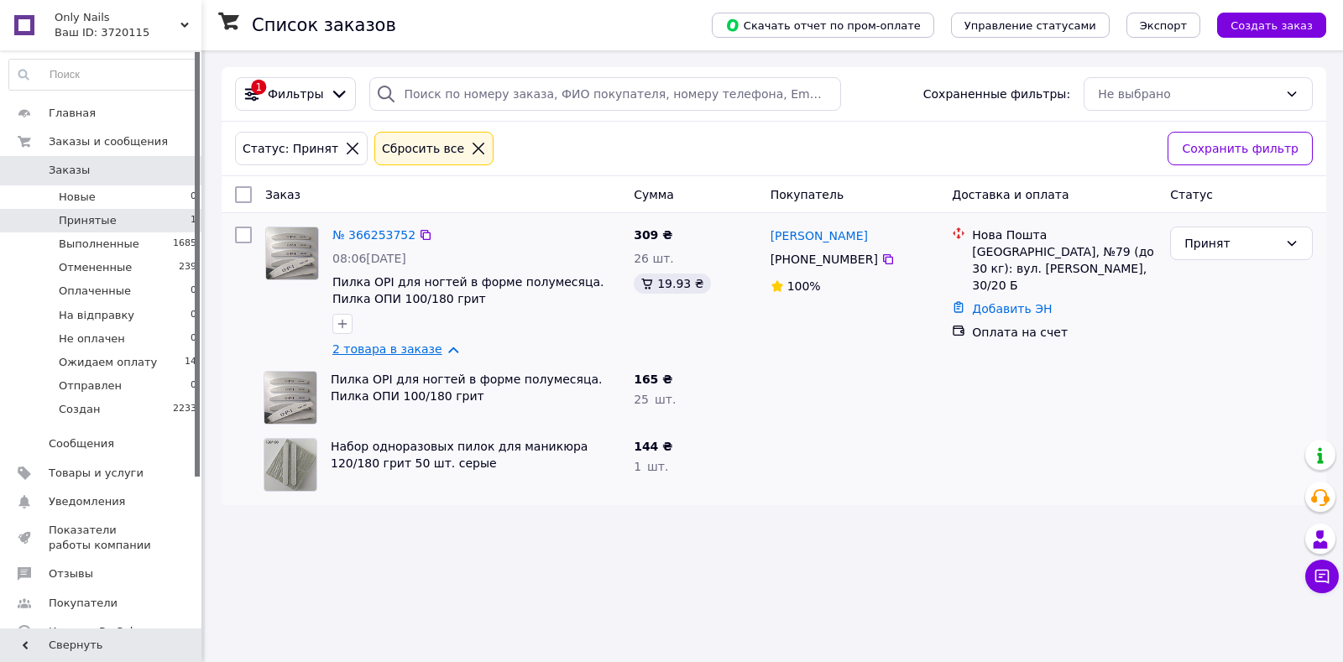
click at [383, 355] on link "2 товара в заказе" at bounding box center [387, 348] width 110 height 13
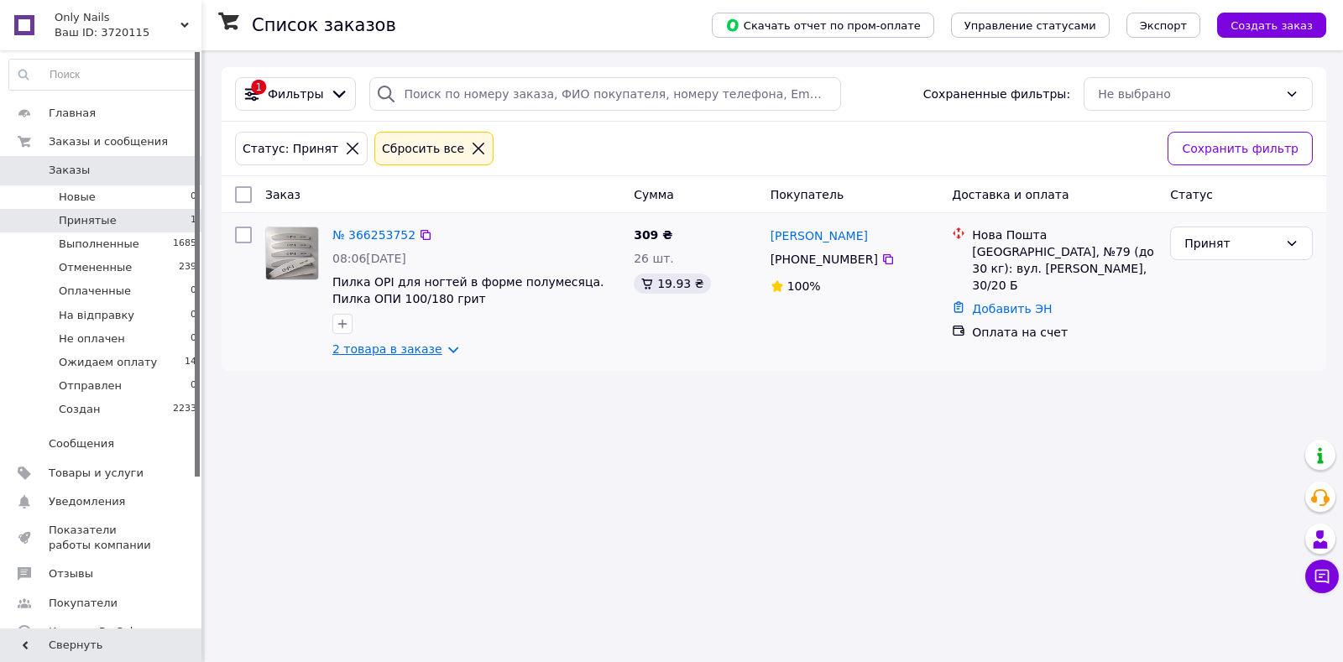
click at [394, 352] on link "2 товара в заказе" at bounding box center [387, 348] width 110 height 13
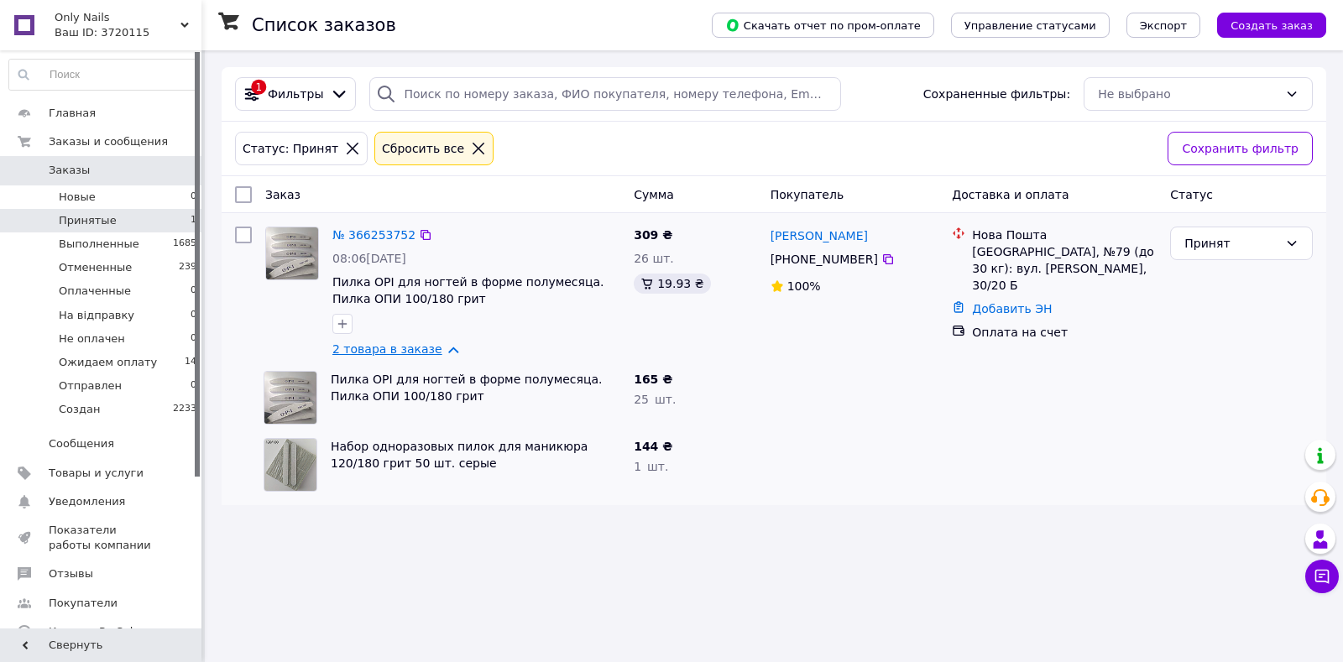
click at [394, 352] on link "2 товара в заказе" at bounding box center [387, 348] width 110 height 13
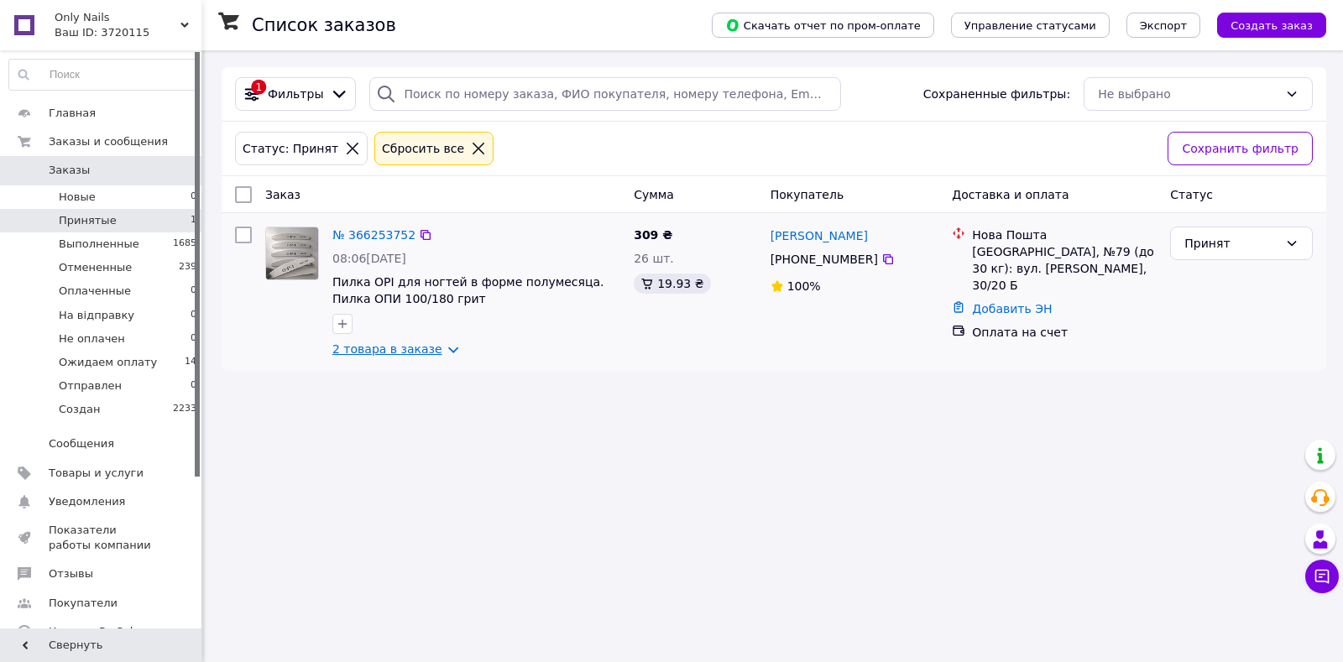
click at [407, 345] on link "2 товара в заказе" at bounding box center [387, 348] width 110 height 13
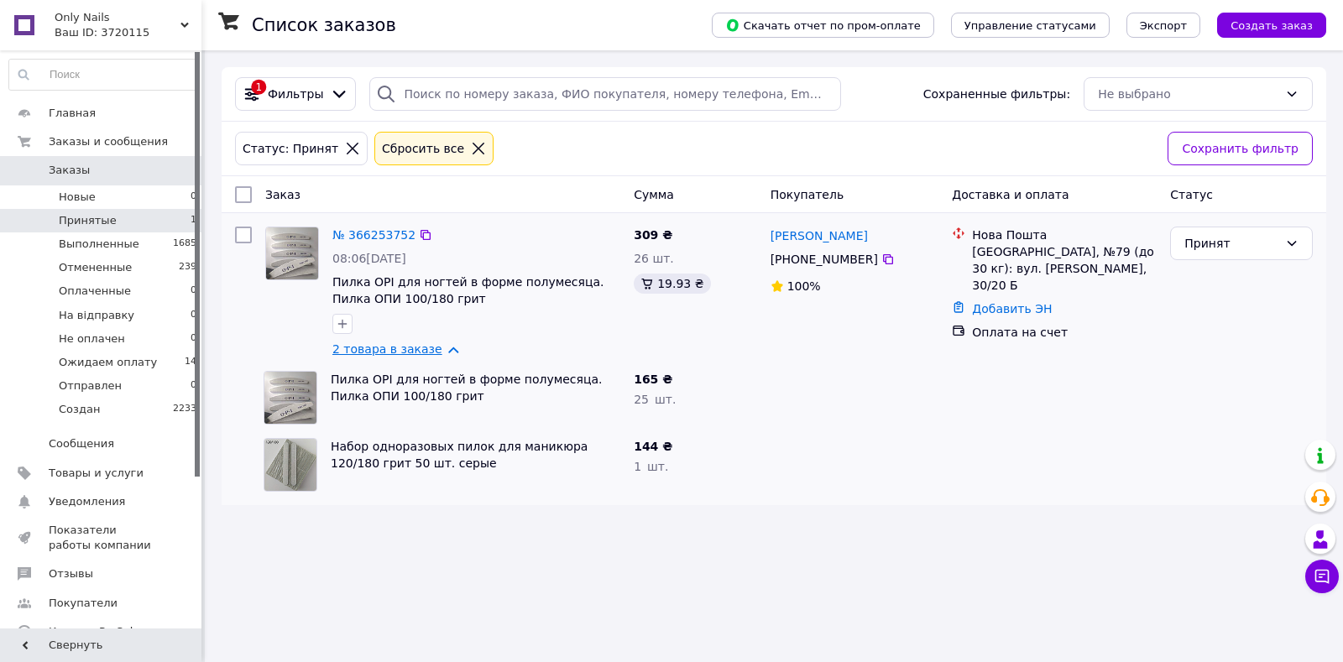
click at [407, 342] on link "2 товара в заказе" at bounding box center [387, 348] width 110 height 13
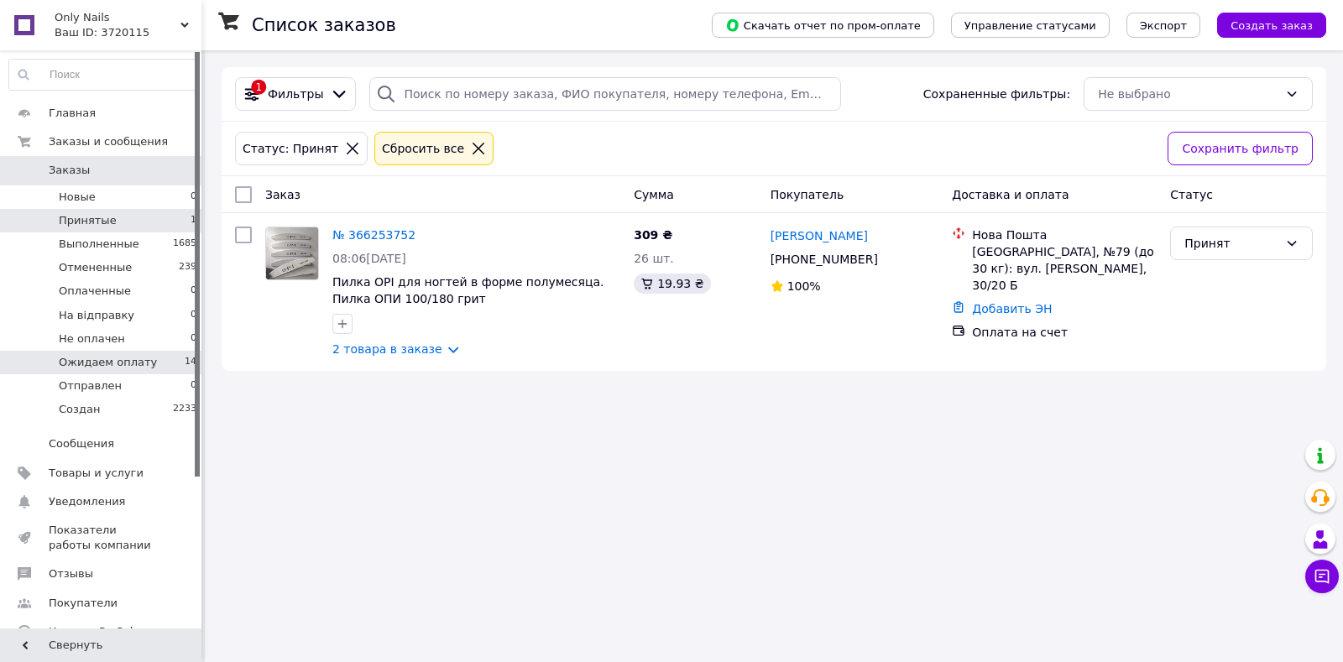
click at [179, 366] on li "Ожидаем оплату 14" at bounding box center [103, 362] width 206 height 23
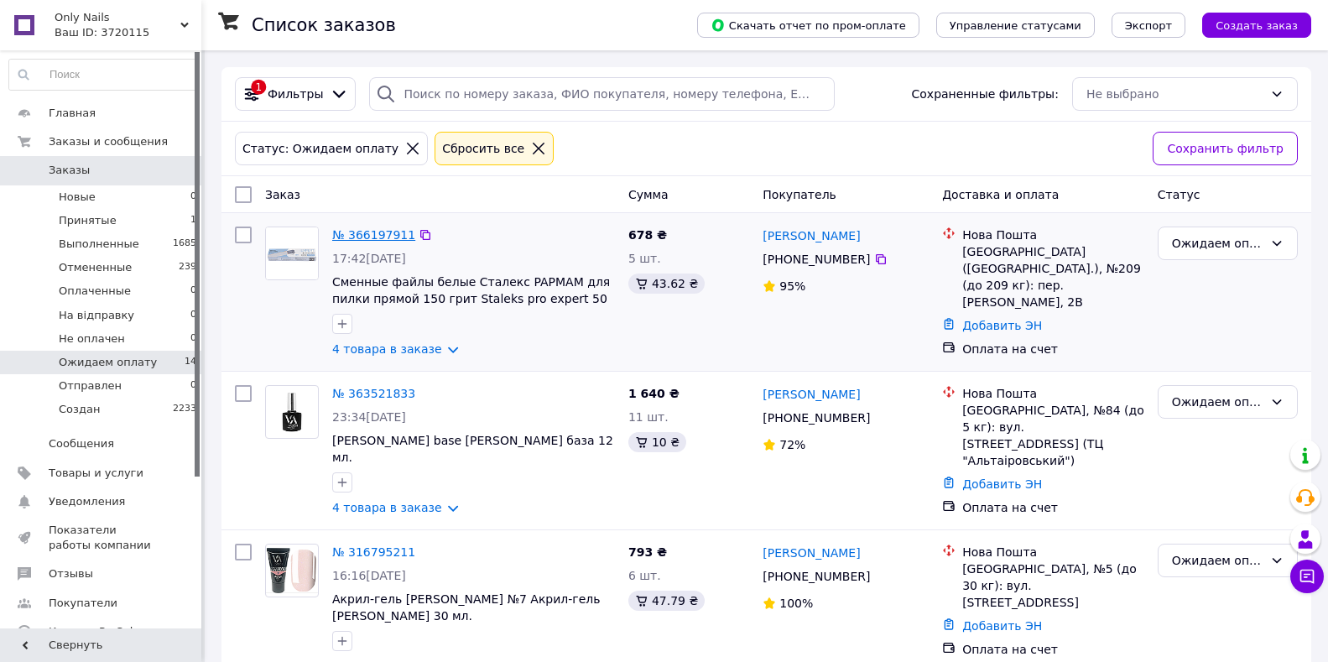
click at [378, 236] on link "№ 366197911" at bounding box center [373, 234] width 83 height 13
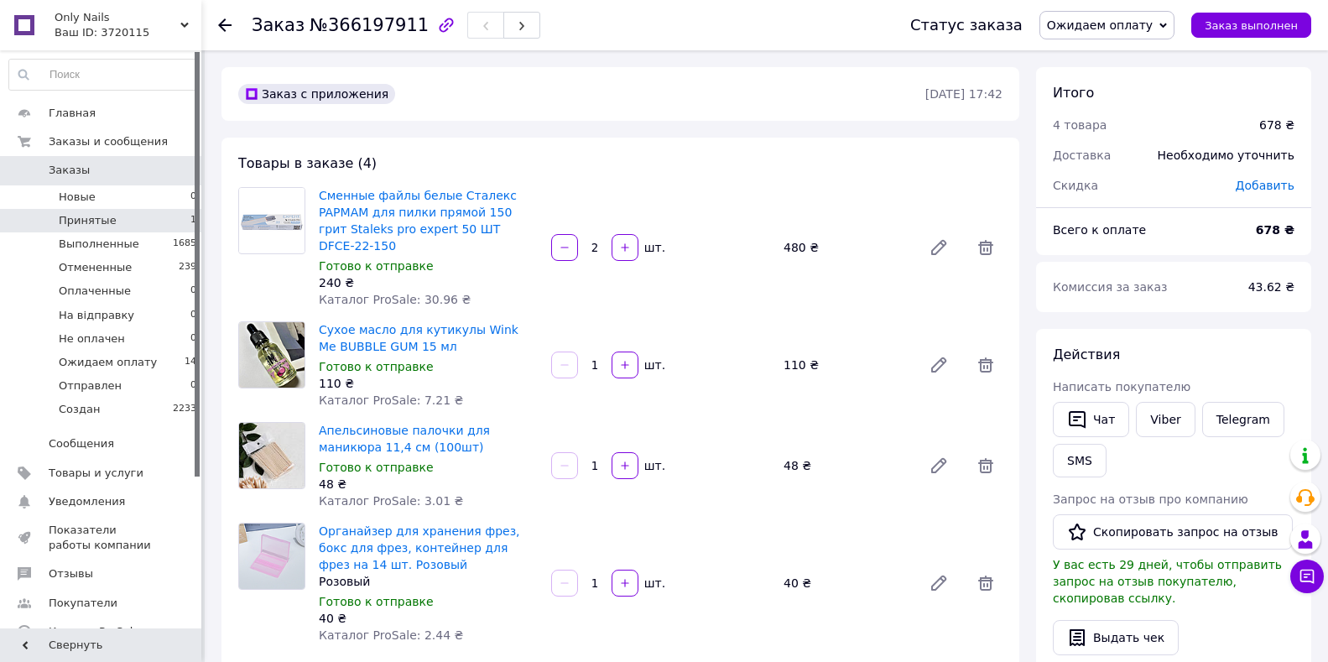
click at [149, 222] on li "Принятые 1" at bounding box center [103, 220] width 206 height 23
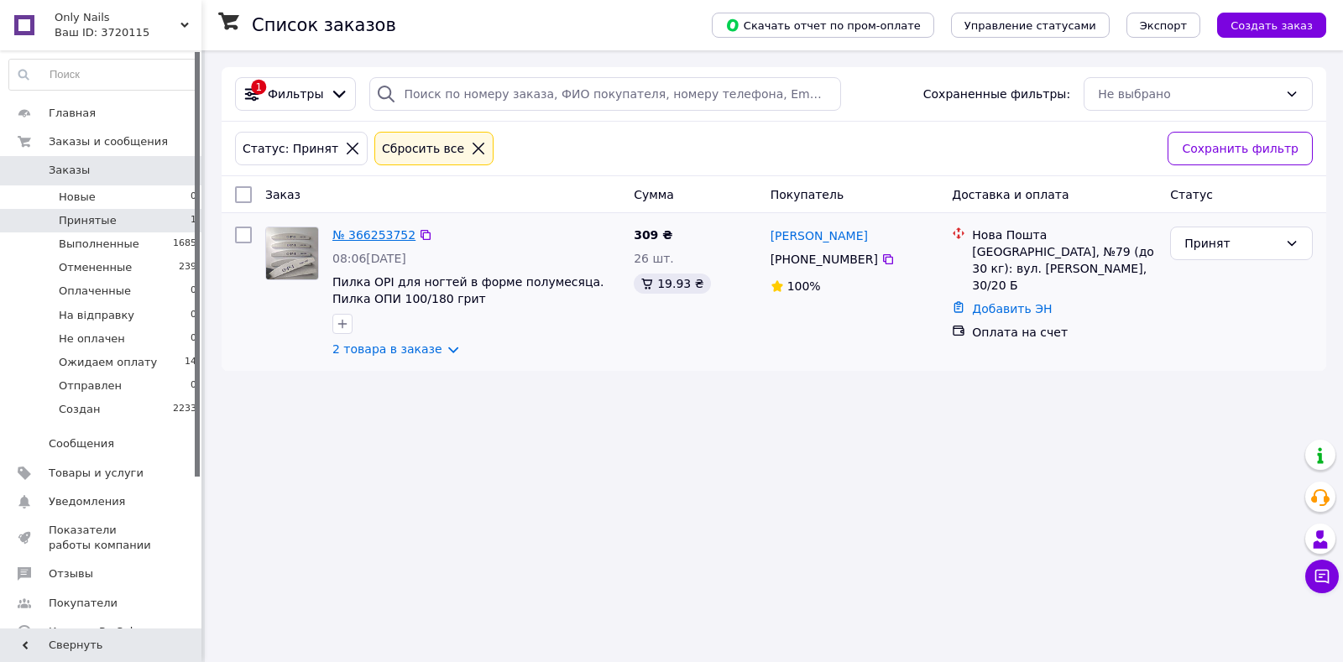
click at [372, 232] on link "№ 366253752" at bounding box center [373, 234] width 83 height 13
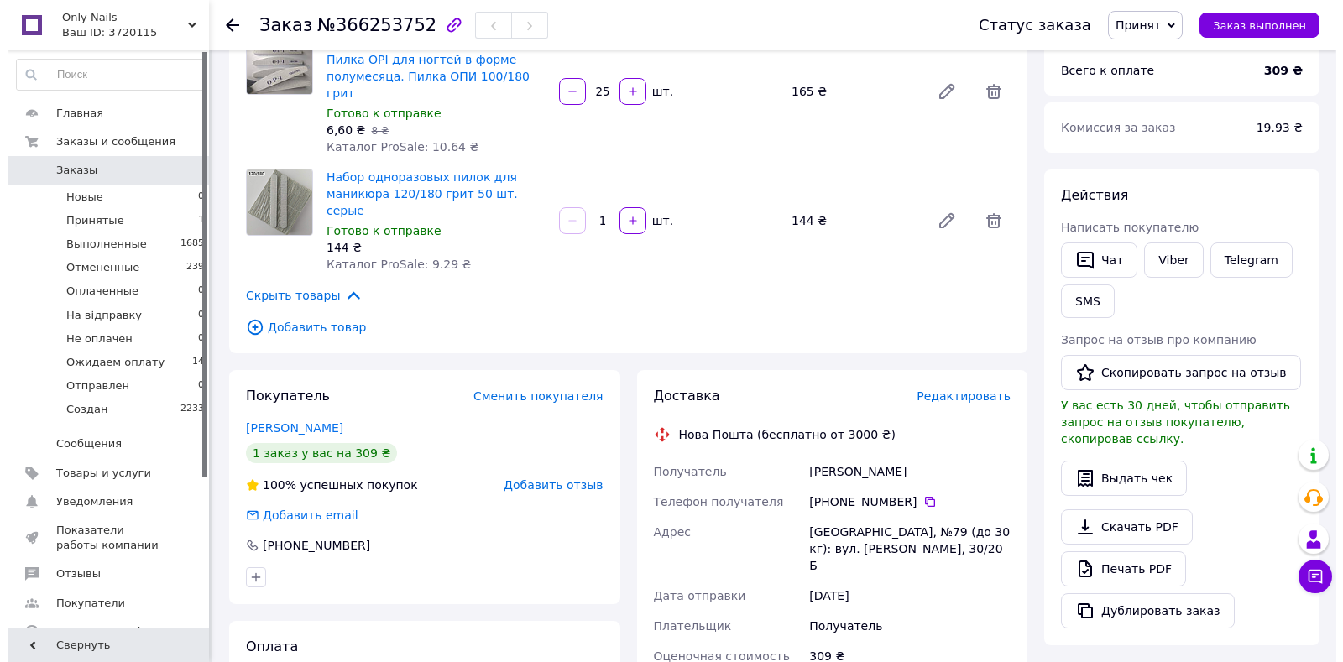
scroll to position [168, 0]
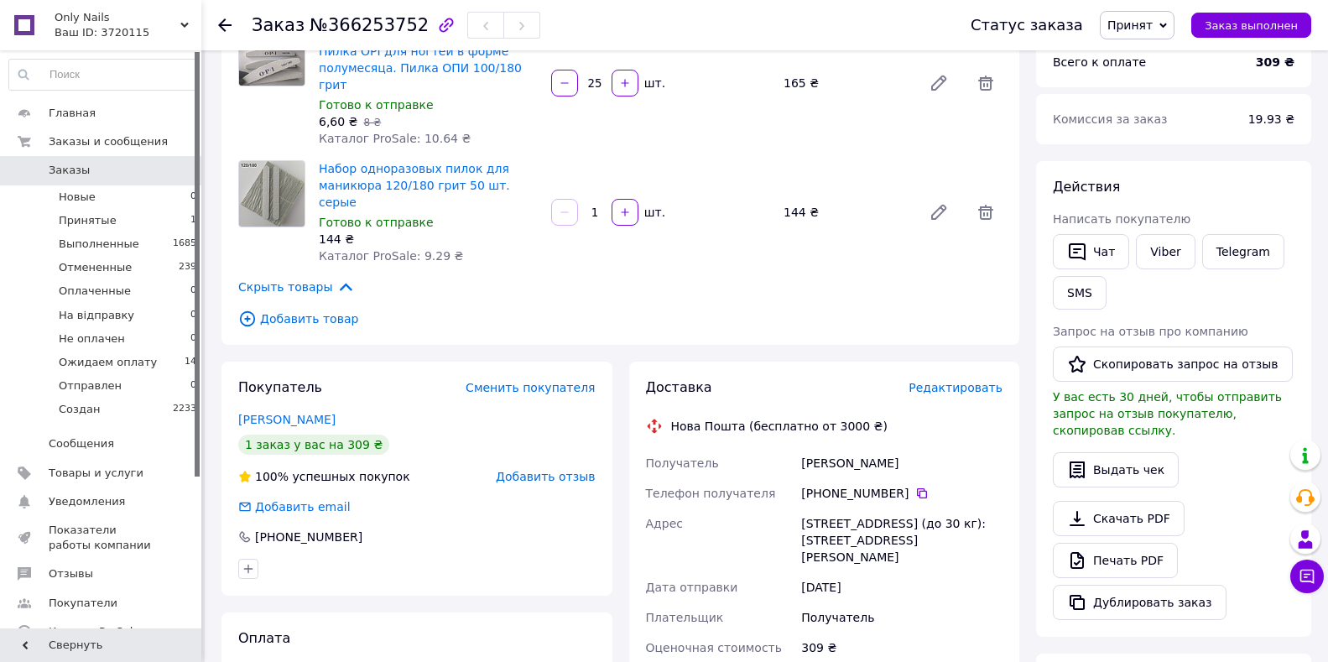
click at [937, 379] on div "Редактировать" at bounding box center [956, 387] width 94 height 17
click at [937, 381] on span "Редактировать" at bounding box center [956, 387] width 94 height 13
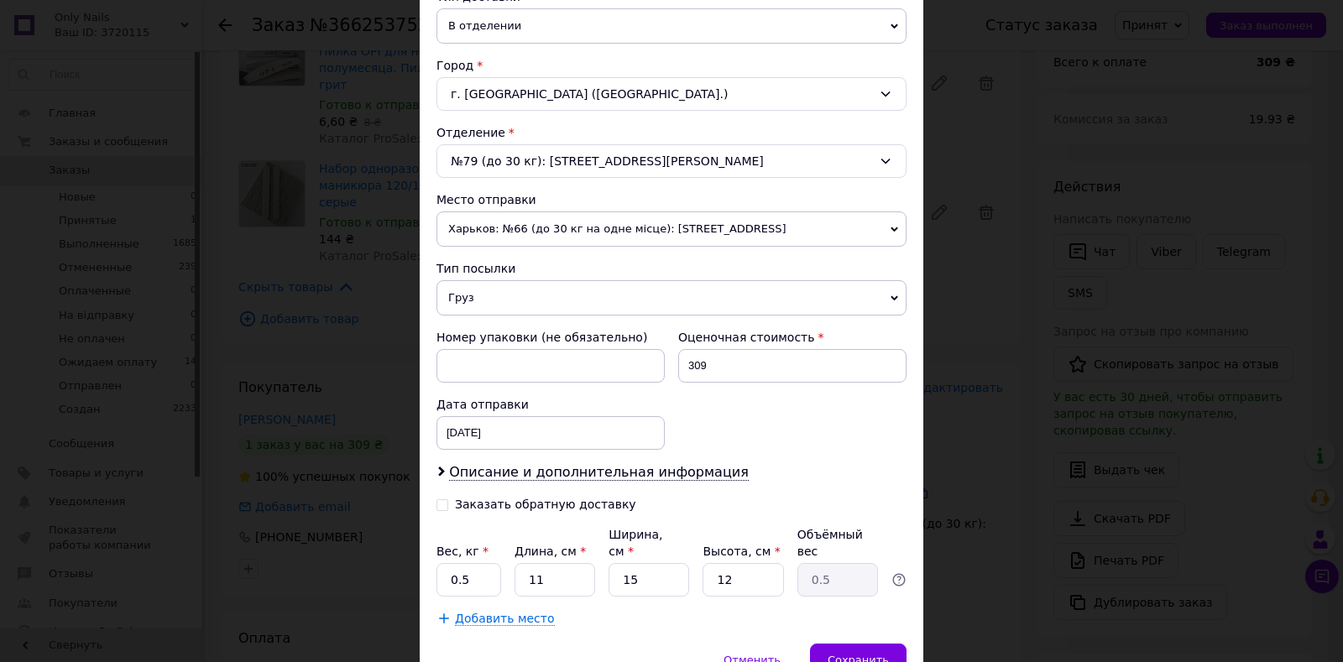
scroll to position [483, 0]
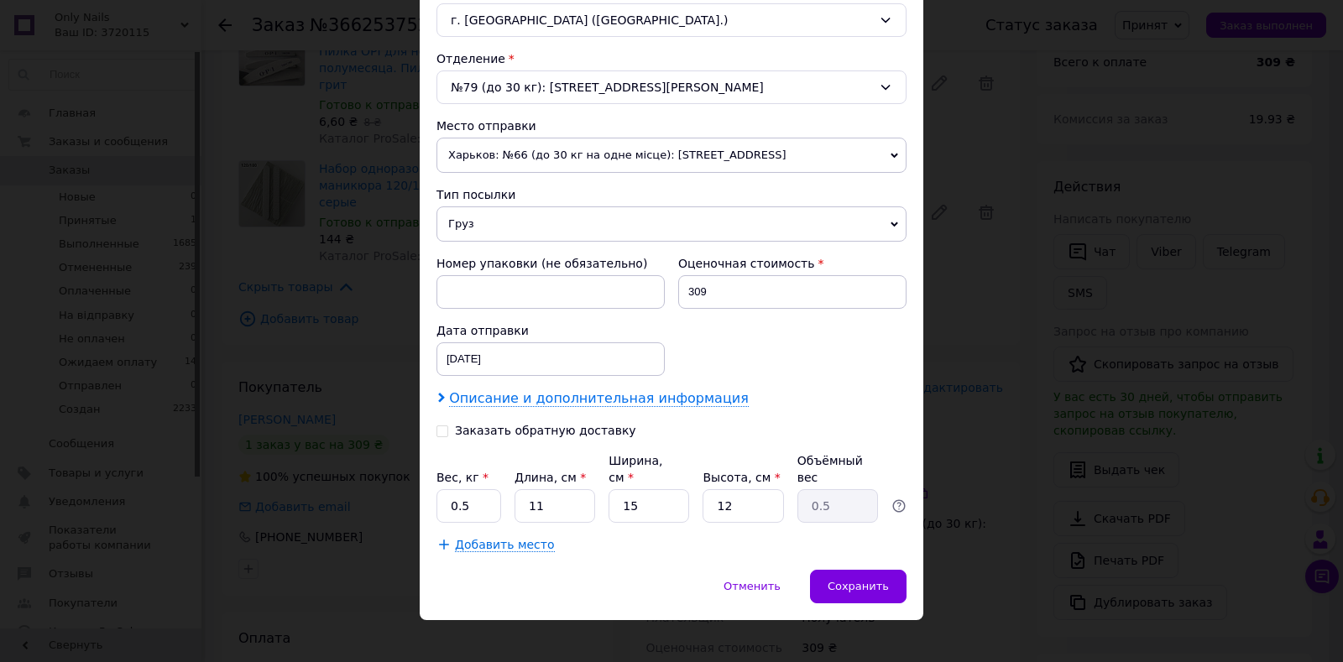
click at [595, 397] on span "Описание и дополнительная информация" at bounding box center [599, 398] width 300 height 17
click at [630, 406] on span "Описание и дополнительная информация" at bounding box center [599, 398] width 300 height 17
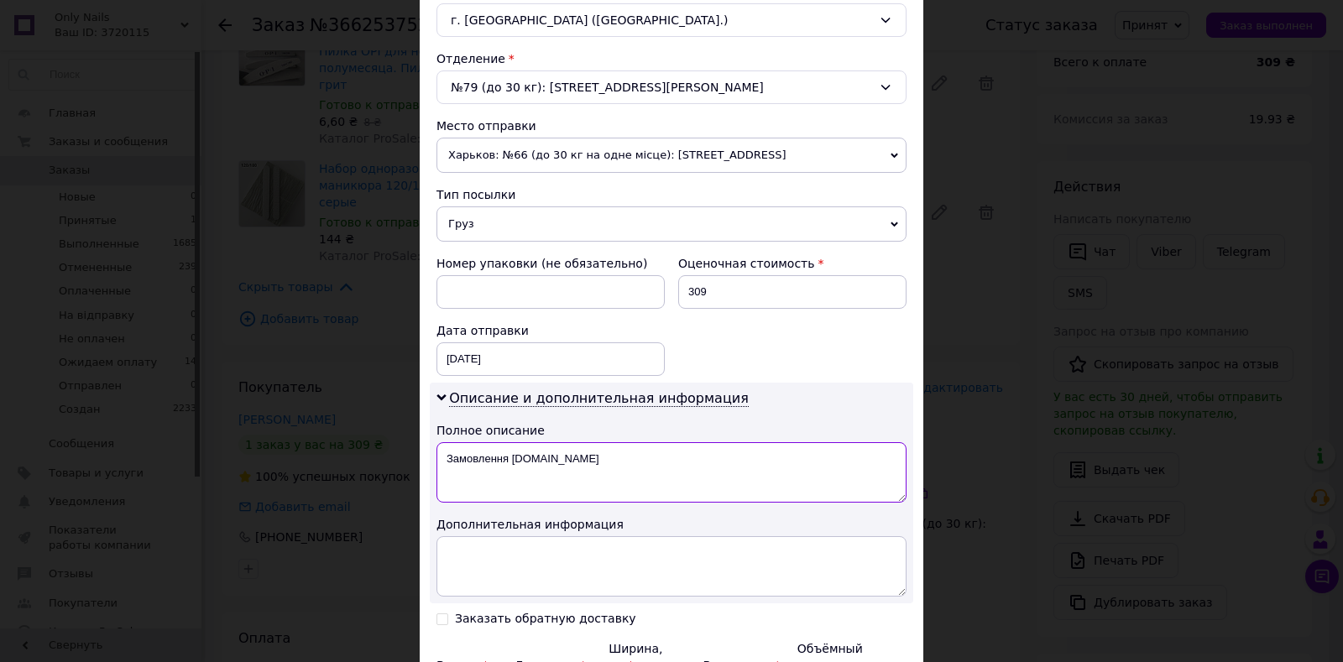
click at [569, 457] on textarea "Замовлення [DOMAIN_NAME]" at bounding box center [671, 472] width 470 height 60
drag, startPoint x: 540, startPoint y: 457, endPoint x: 545, endPoint y: 467, distance: 10.5
click at [470, 462] on textarea "Замовлення [DOMAIN_NAME]" at bounding box center [671, 472] width 470 height 60
drag, startPoint x: 575, startPoint y: 460, endPoint x: 447, endPoint y: 451, distance: 127.8
click at [441, 460] on textarea "Замовлення [DOMAIN_NAME]" at bounding box center [671, 472] width 470 height 60
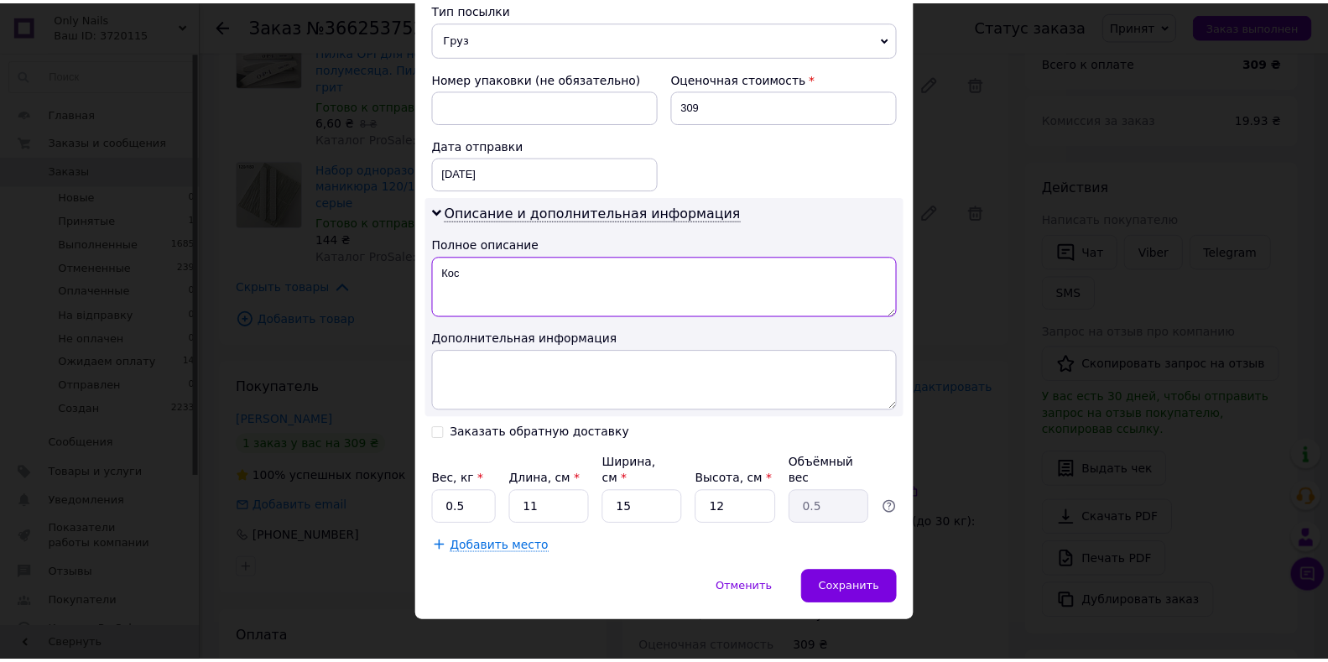
scroll to position [671, 0]
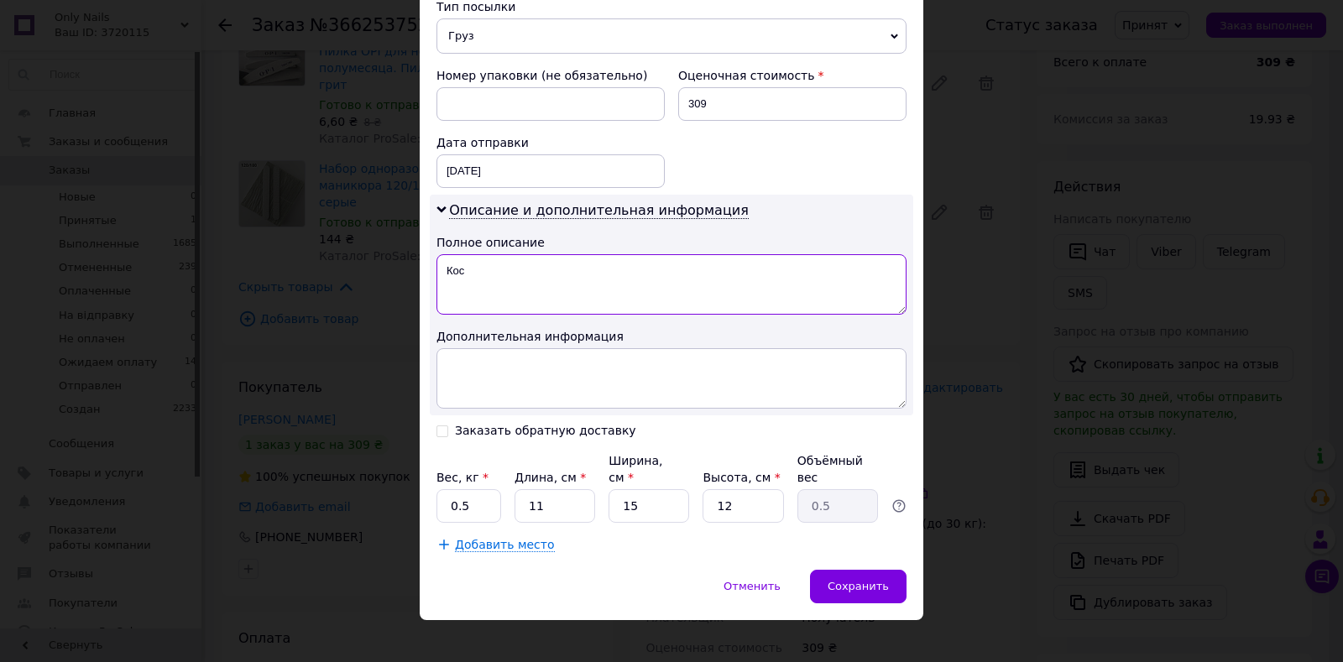
type textarea "Кос"
click at [486, 498] on input "0.5" at bounding box center [468, 506] width 65 height 34
type input "0.6"
click at [568, 489] on input "11" at bounding box center [554, 506] width 81 height 34
type input "1"
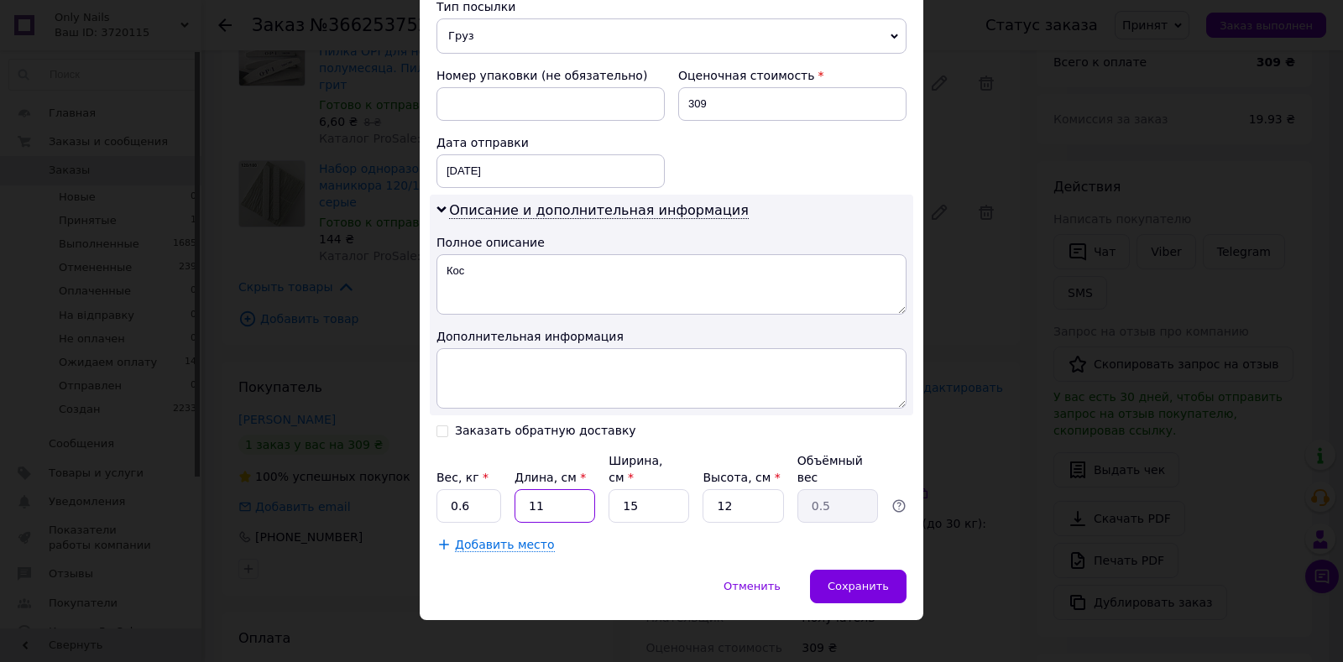
type input "0.1"
type input "1"
type input "0.1"
type input "18"
type input "0.81"
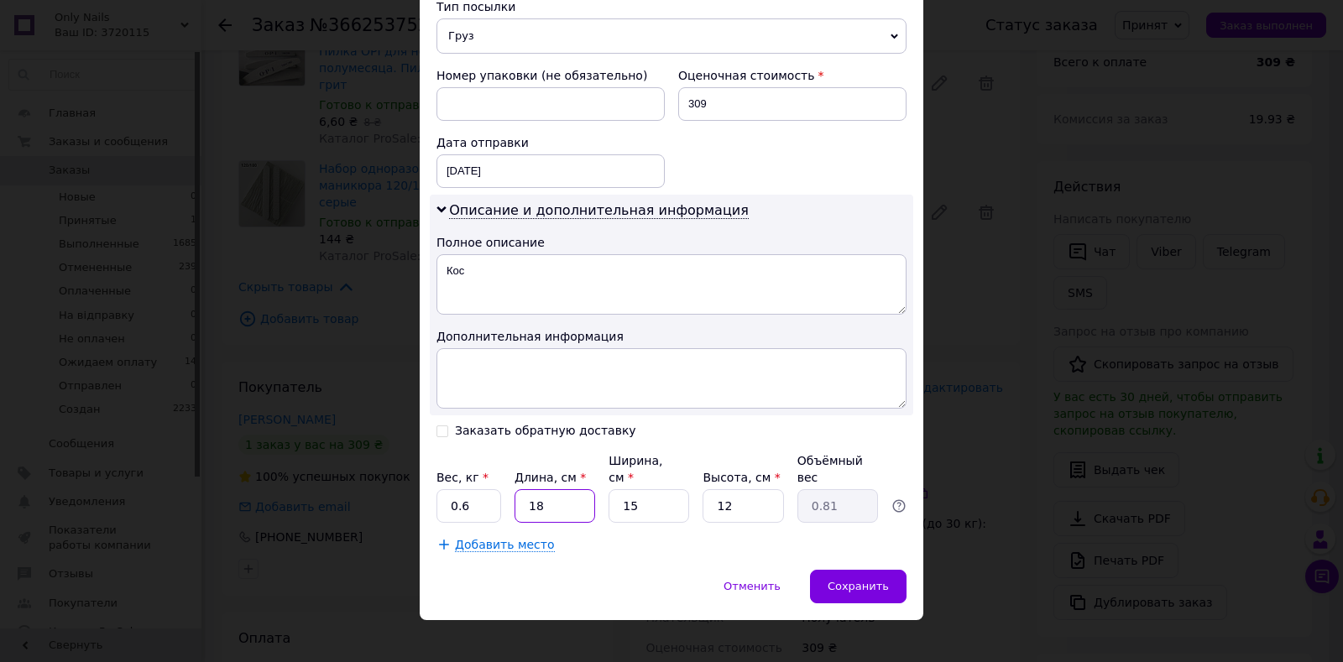
type input "18"
click at [649, 489] on input "15" at bounding box center [648, 506] width 81 height 34
click at [752, 493] on input "12" at bounding box center [742, 506] width 81 height 34
type input "1"
type input "0.1"
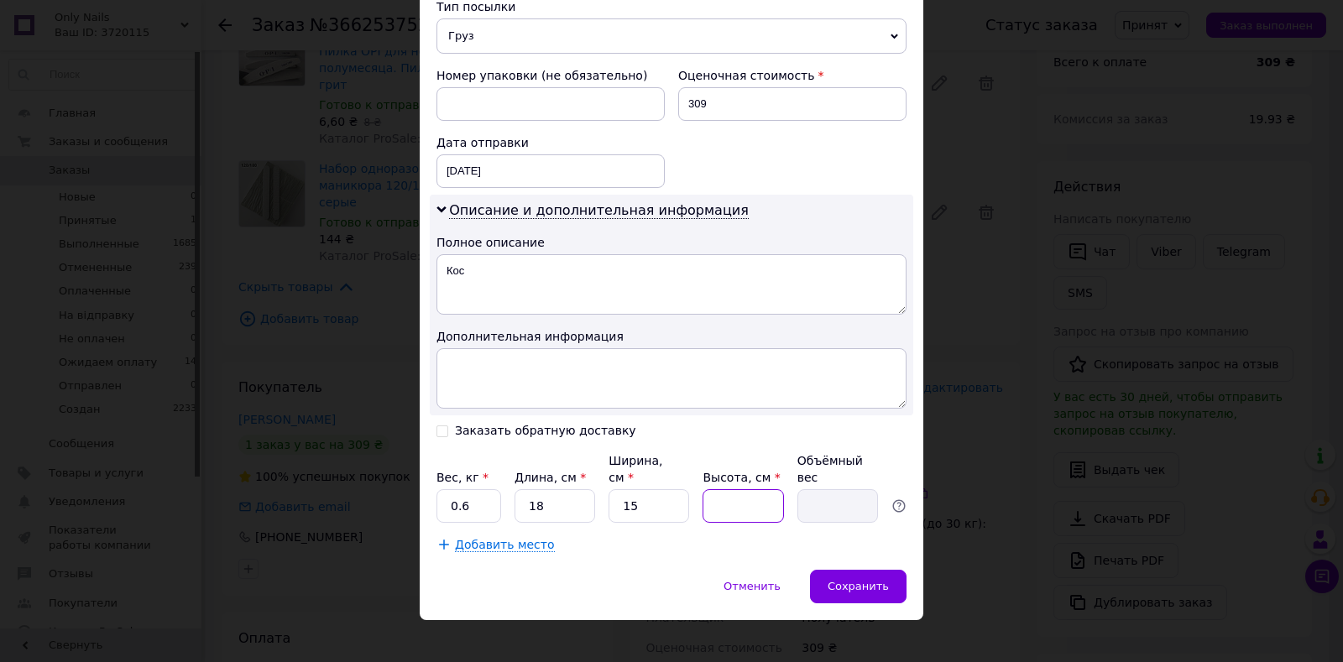
type input "9"
type input "0.61"
type input "9"
click at [817, 570] on div "Сохранить" at bounding box center [858, 587] width 97 height 34
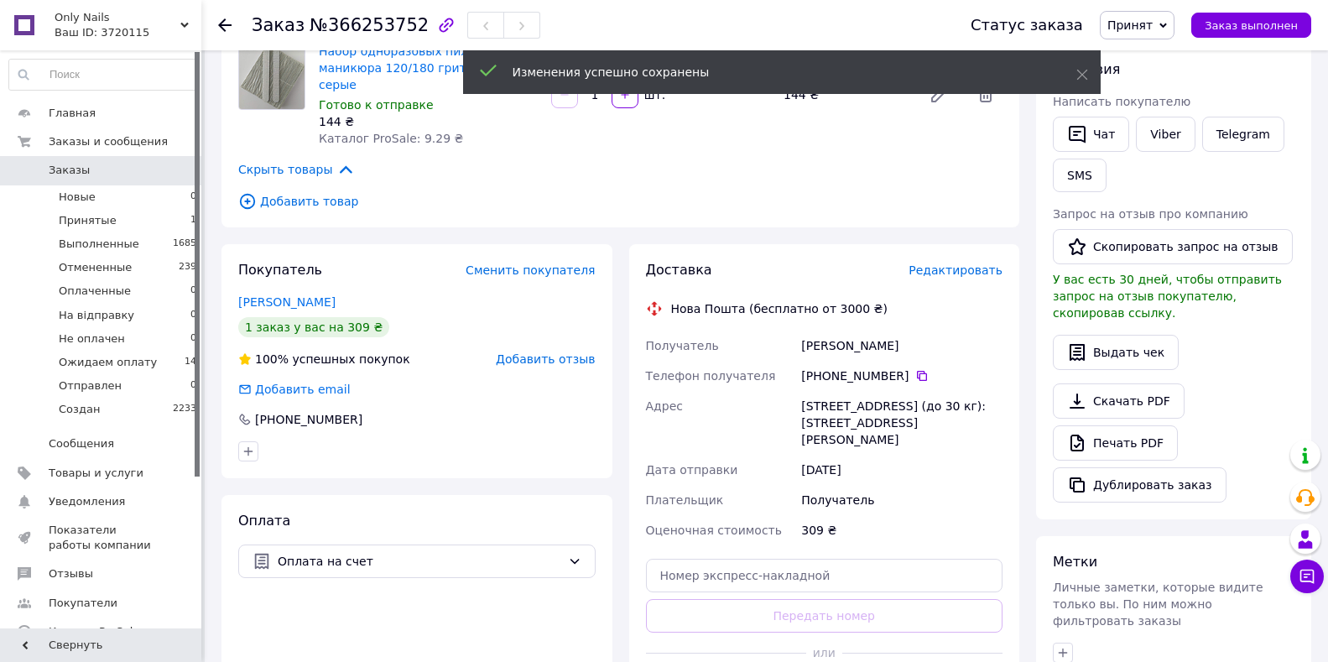
scroll to position [504, 0]
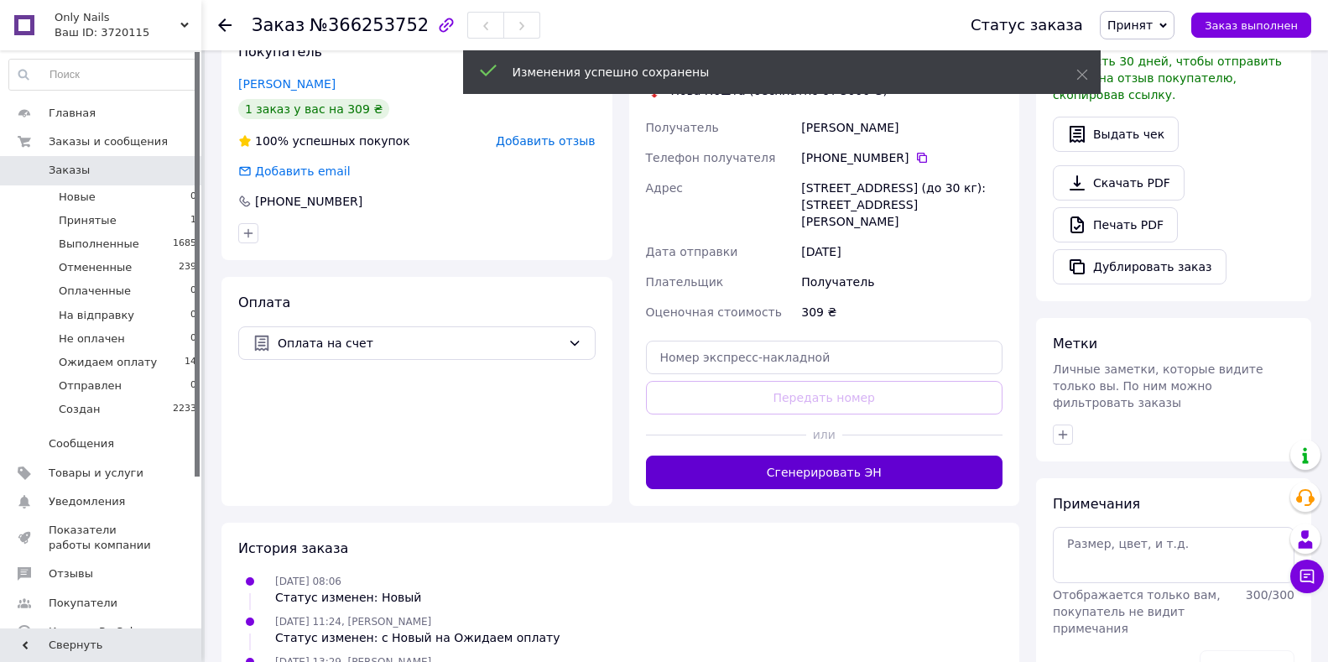
click at [819, 456] on button "Сгенерировать ЭН" at bounding box center [824, 473] width 357 height 34
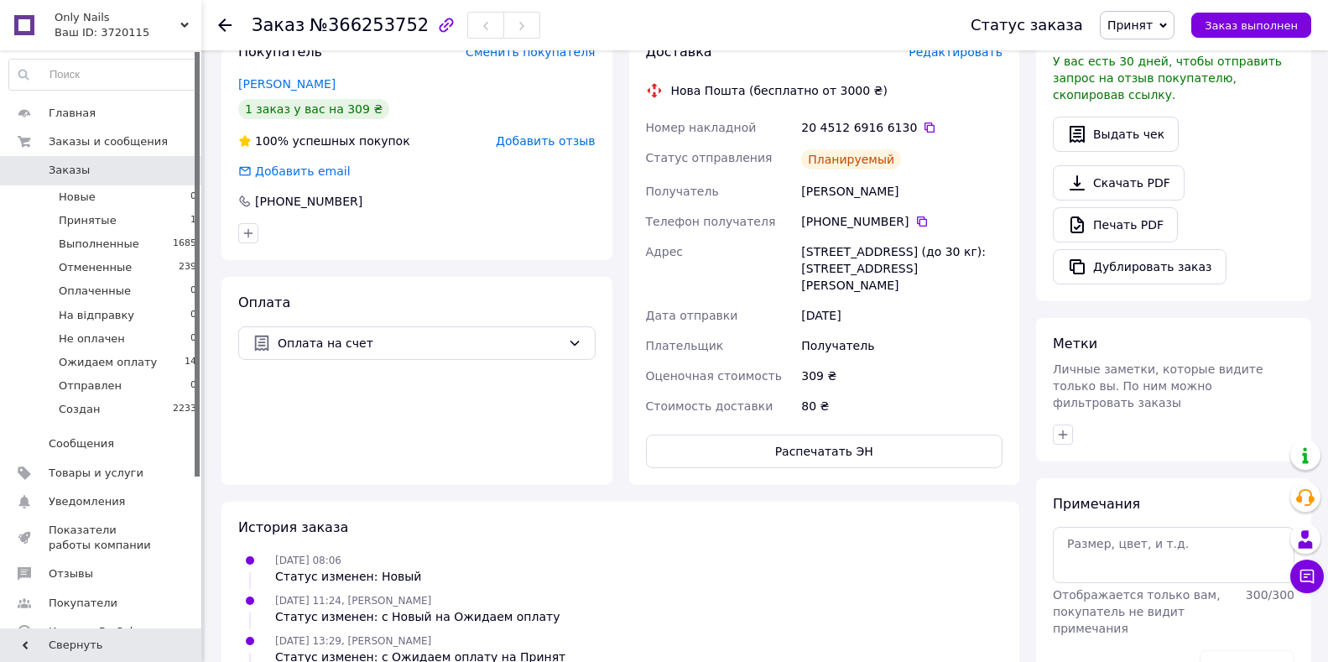
click at [1153, 30] on span "Принят" at bounding box center [1130, 24] width 45 height 13
click at [1168, 189] on li "Создан" at bounding box center [1158, 191] width 115 height 25
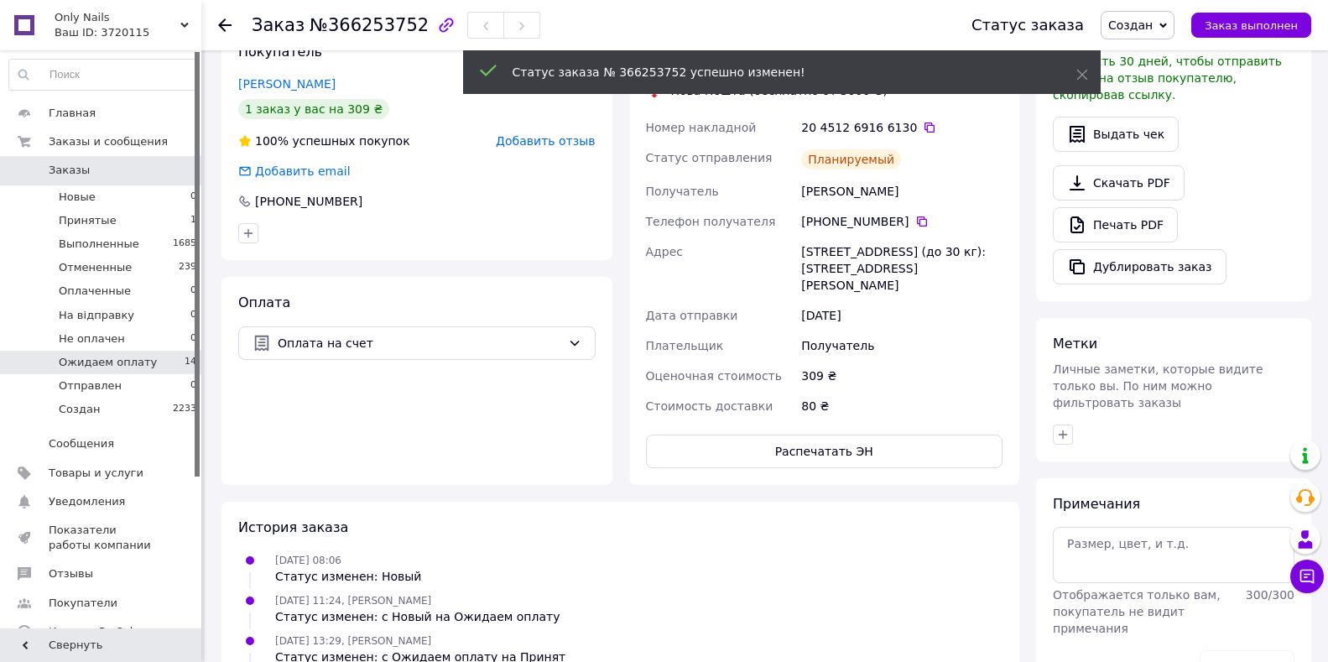
click at [133, 366] on span "Ожидаем оплату" at bounding box center [108, 362] width 98 height 15
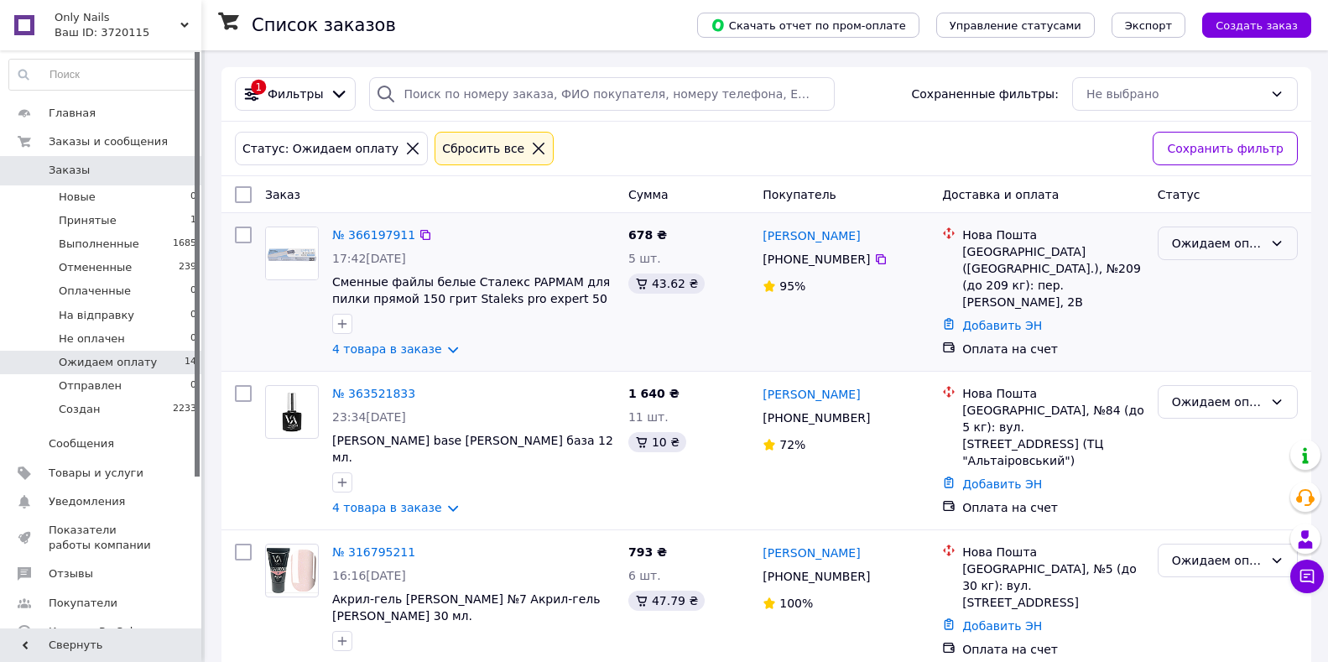
click at [1174, 248] on div "Ожидаем оплату" at bounding box center [1217, 243] width 91 height 18
click at [1182, 280] on li "Принят" at bounding box center [1228, 280] width 138 height 30
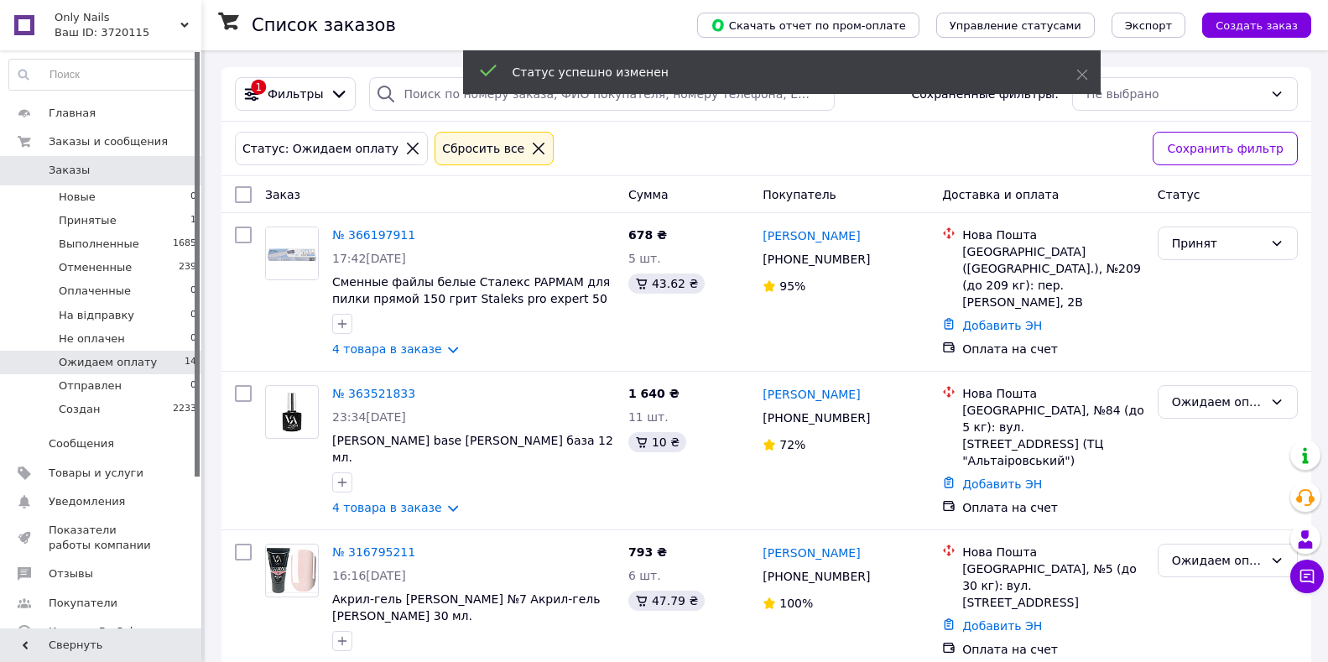
click at [363, 351] on link "4 товара в заказе" at bounding box center [387, 348] width 110 height 13
